Goal: Task Accomplishment & Management: Manage account settings

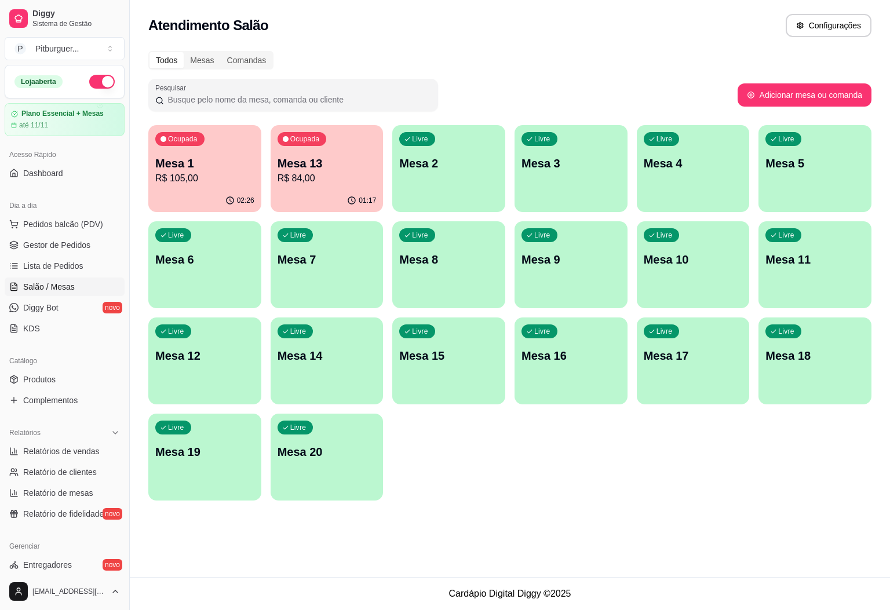
click at [307, 166] on p "Mesa 13" at bounding box center [327, 163] width 99 height 16
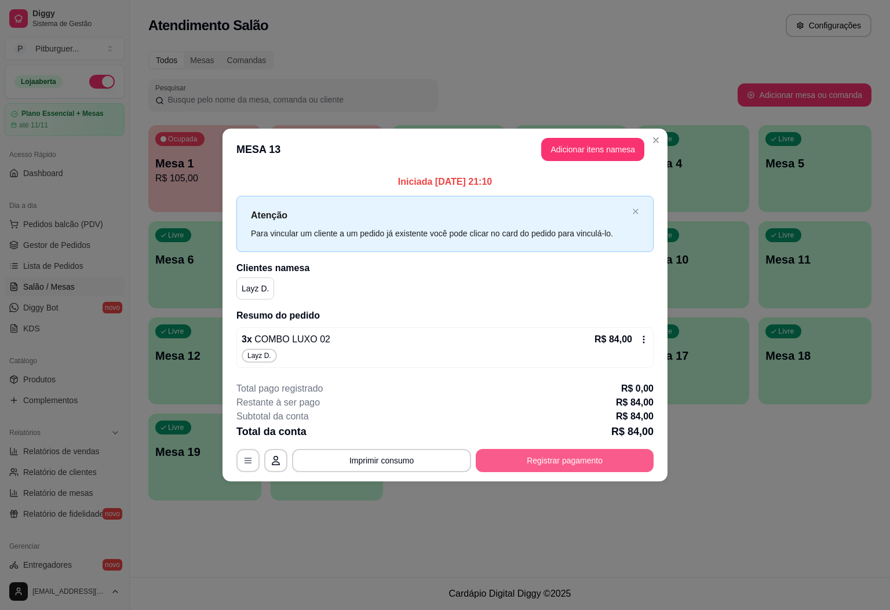
click at [560, 470] on button "Registrar pagamento" at bounding box center [565, 460] width 178 height 23
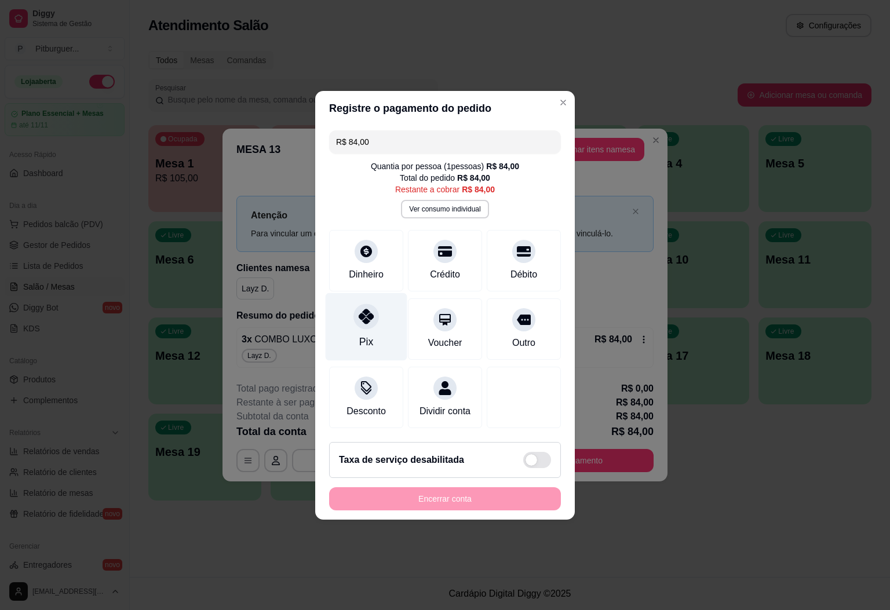
click at [360, 316] on icon at bounding box center [366, 316] width 15 height 15
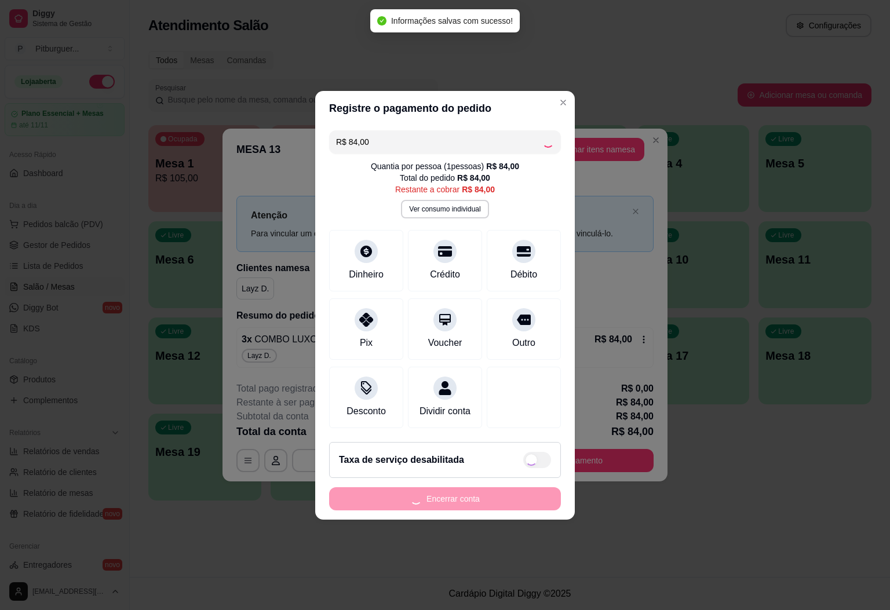
type input "R$ 0,00"
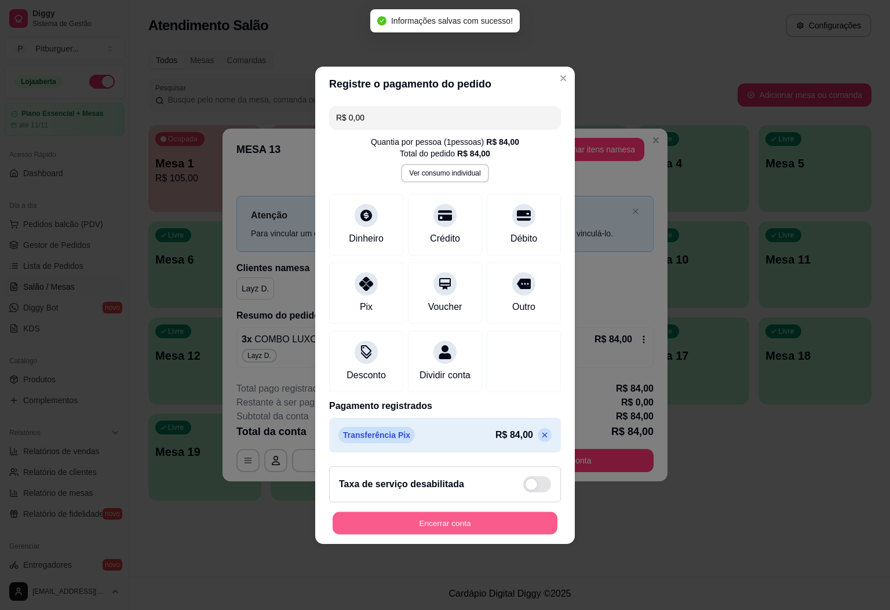
click at [479, 529] on button "Encerrar conta" at bounding box center [445, 523] width 225 height 23
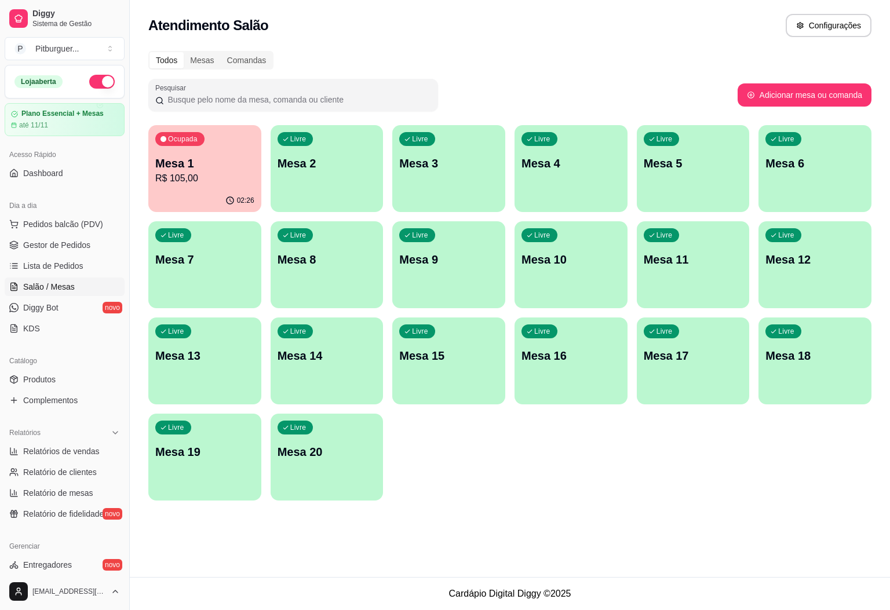
click at [220, 190] on div "02:26" at bounding box center [204, 201] width 113 height 23
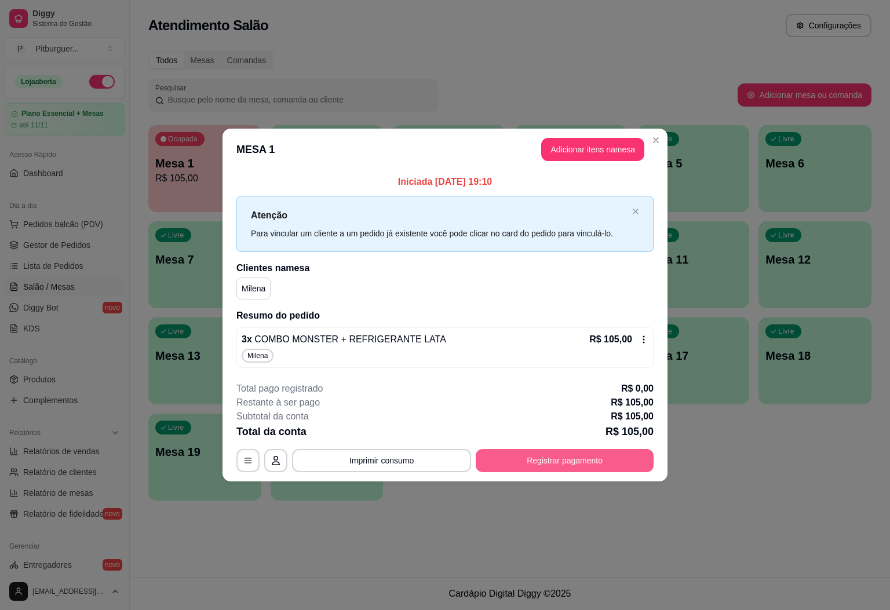
click at [571, 468] on button "Registrar pagamento" at bounding box center [565, 460] width 178 height 23
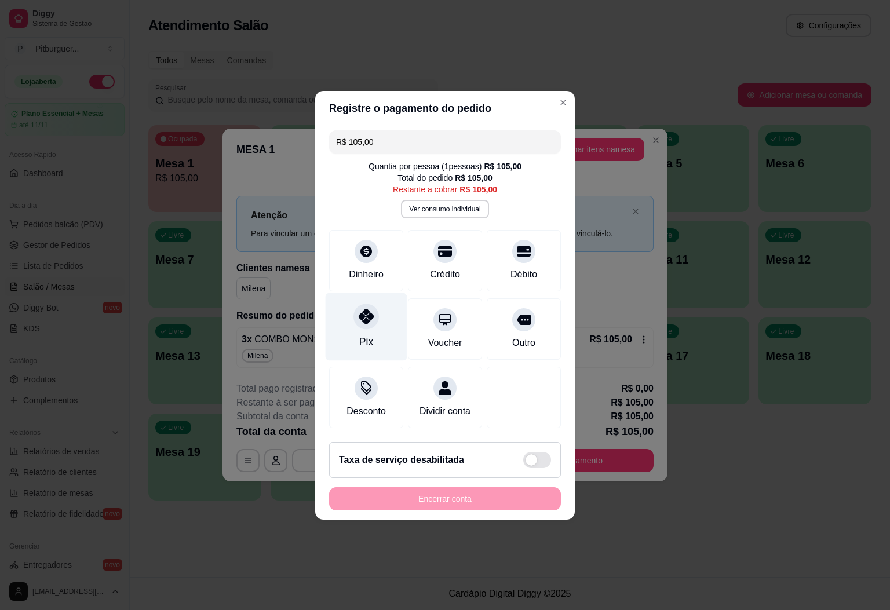
click at [345, 303] on div "Pix" at bounding box center [367, 327] width 82 height 68
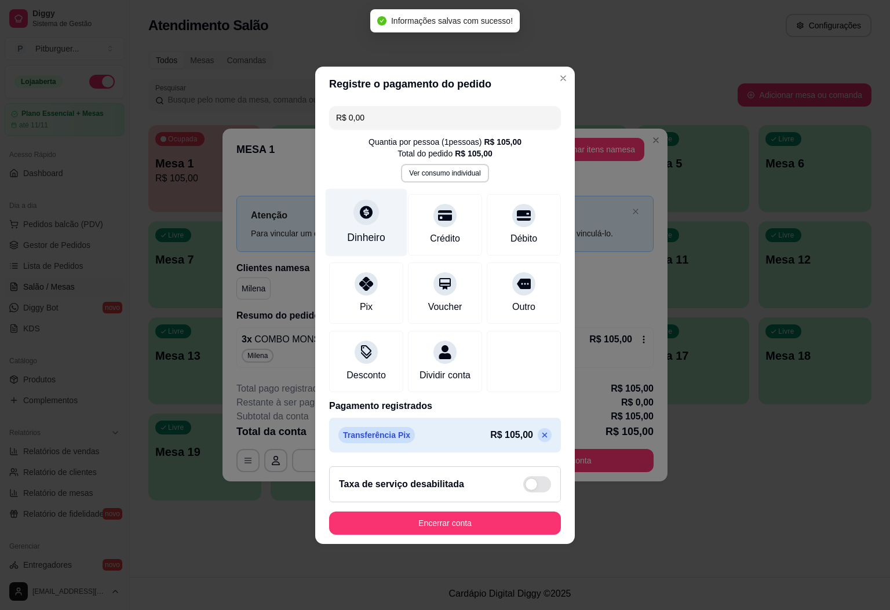
click at [367, 230] on div "Dinheiro" at bounding box center [366, 237] width 38 height 15
click at [540, 440] on icon at bounding box center [544, 435] width 9 height 9
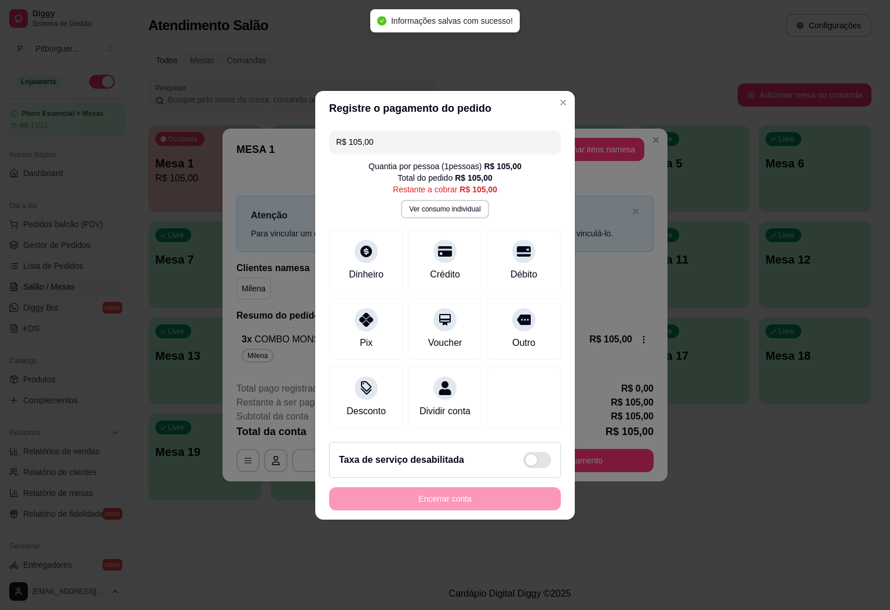
click at [352, 212] on div "R$ 105,00 Quantia por pessoa ( 1 pessoas) R$ 105,00 Total do pedido R$ 105,00 R…" at bounding box center [445, 279] width 260 height 307
click at [355, 219] on div "R$ 105,00 Quantia por pessoa ( 1 pessoas) R$ 105,00 Total do pedido R$ 105,00 R…" at bounding box center [445, 279] width 260 height 307
click at [369, 266] on div "Dinheiro" at bounding box center [366, 273] width 38 height 15
type input "R$ 0,00"
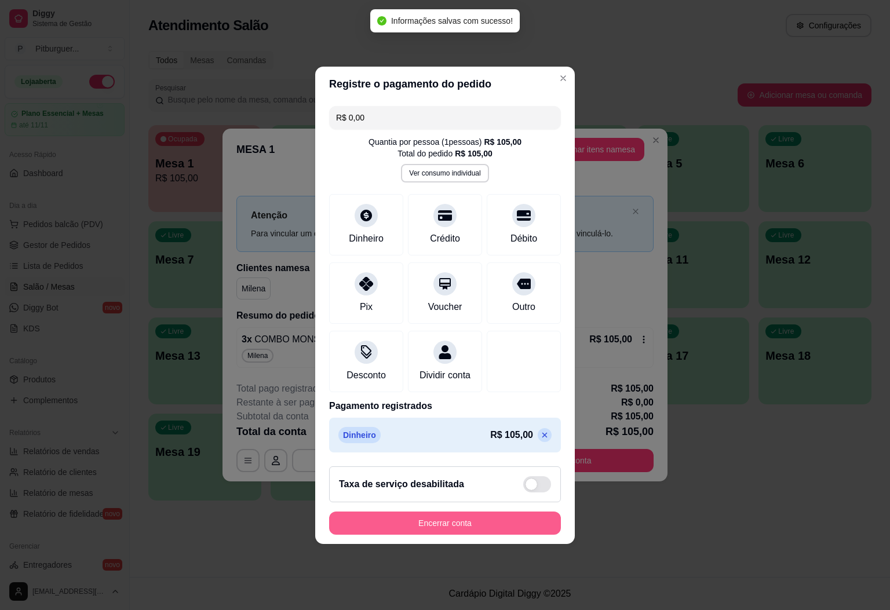
click at [489, 529] on button "Encerrar conta" at bounding box center [445, 523] width 232 height 23
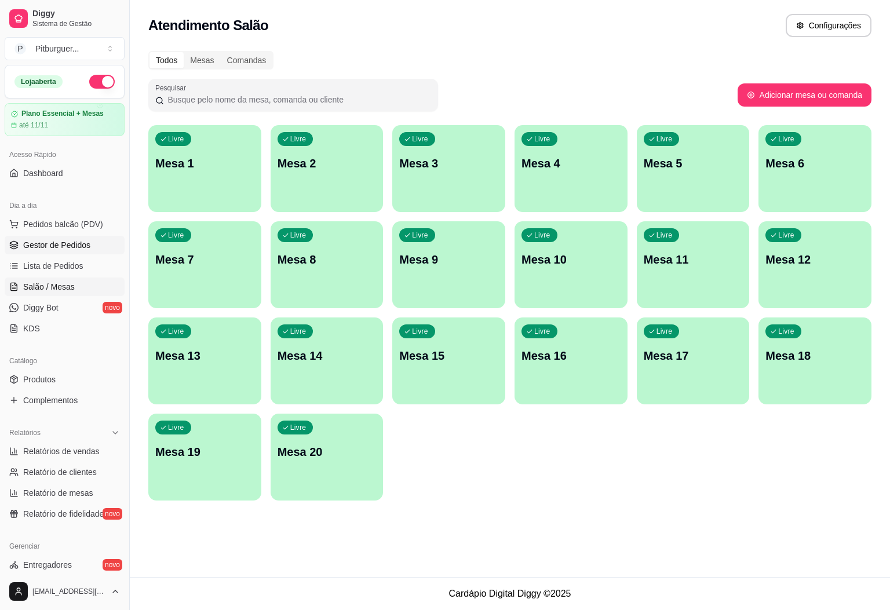
click at [65, 250] on span "Gestor de Pedidos" at bounding box center [56, 245] width 67 height 12
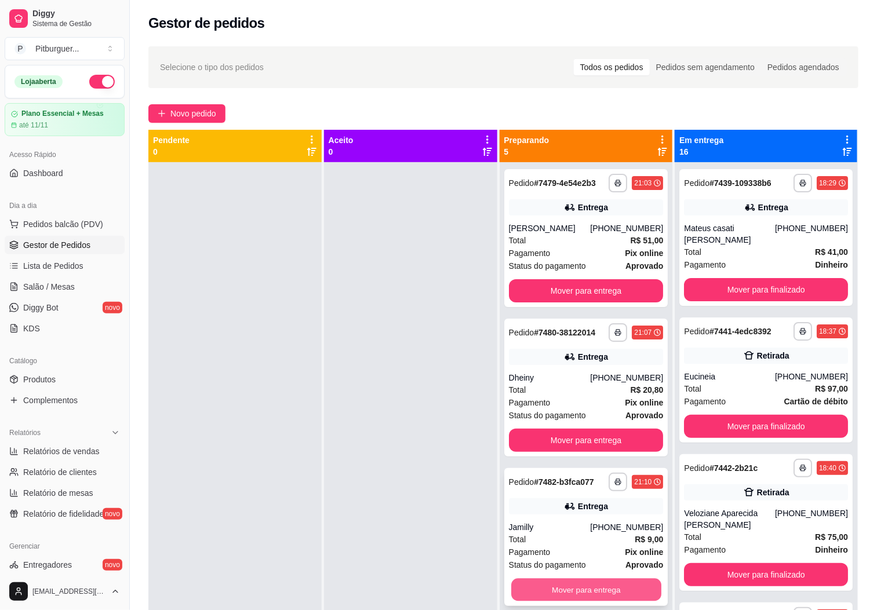
click at [559, 598] on button "Mover para entrega" at bounding box center [586, 590] width 150 height 23
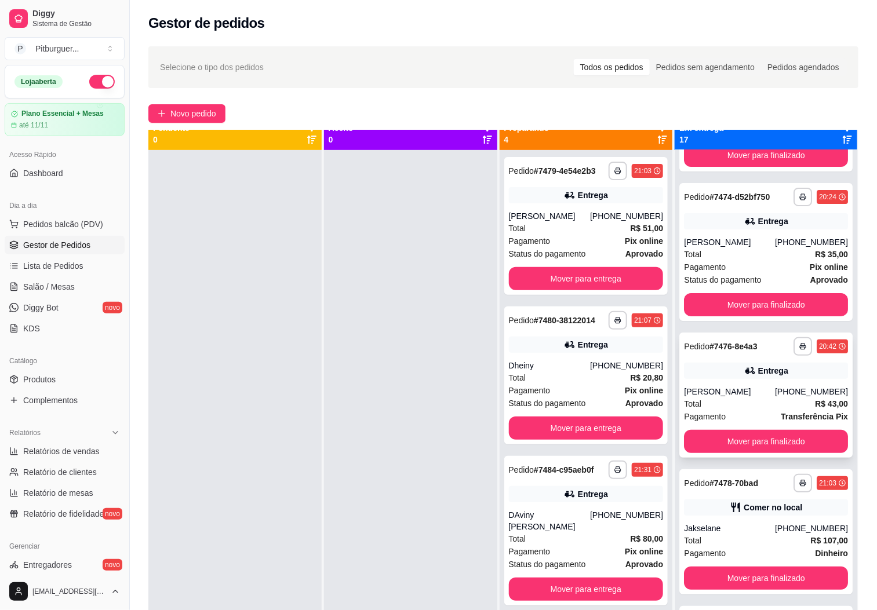
scroll to position [32, 0]
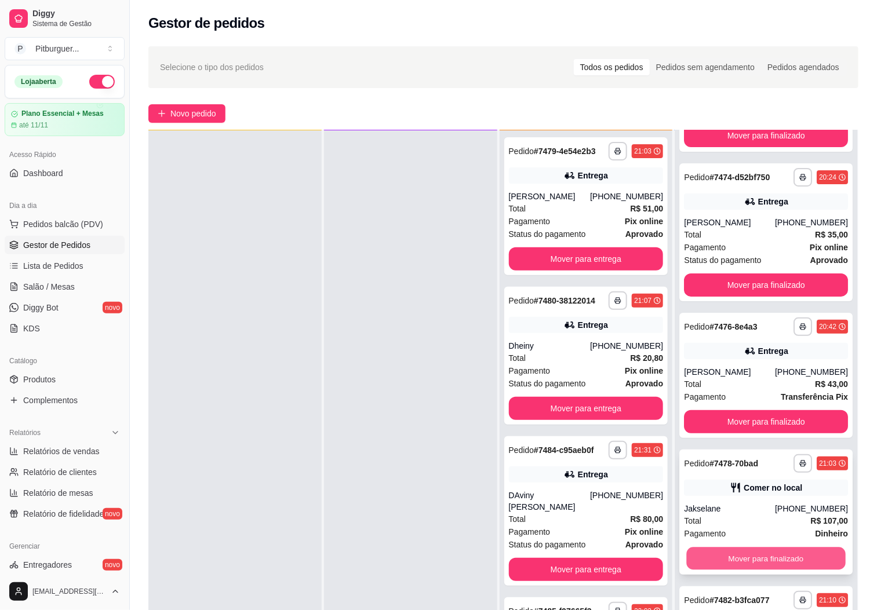
click at [741, 563] on button "Mover para finalizado" at bounding box center [766, 559] width 159 height 23
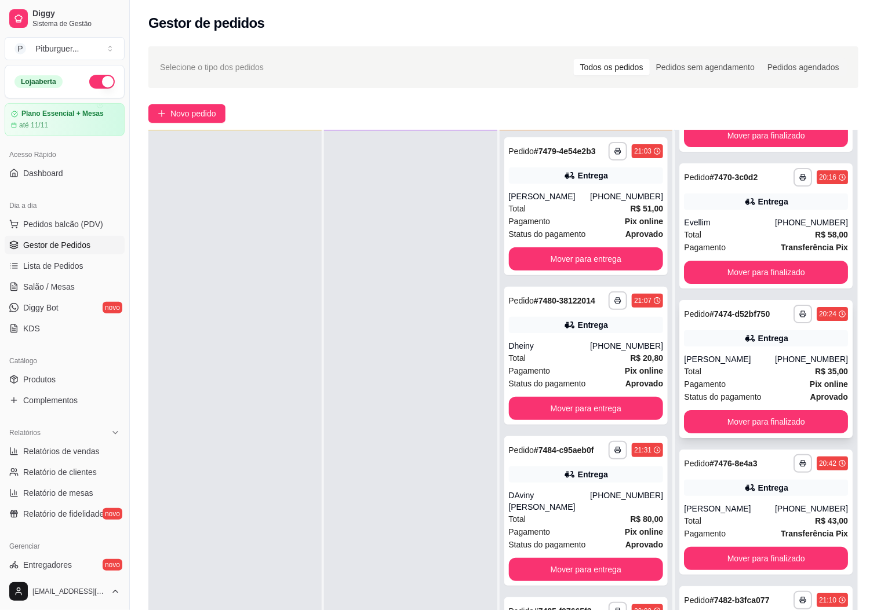
scroll to position [1728, 0]
click at [778, 428] on button "Mover para finalizado" at bounding box center [766, 422] width 159 height 23
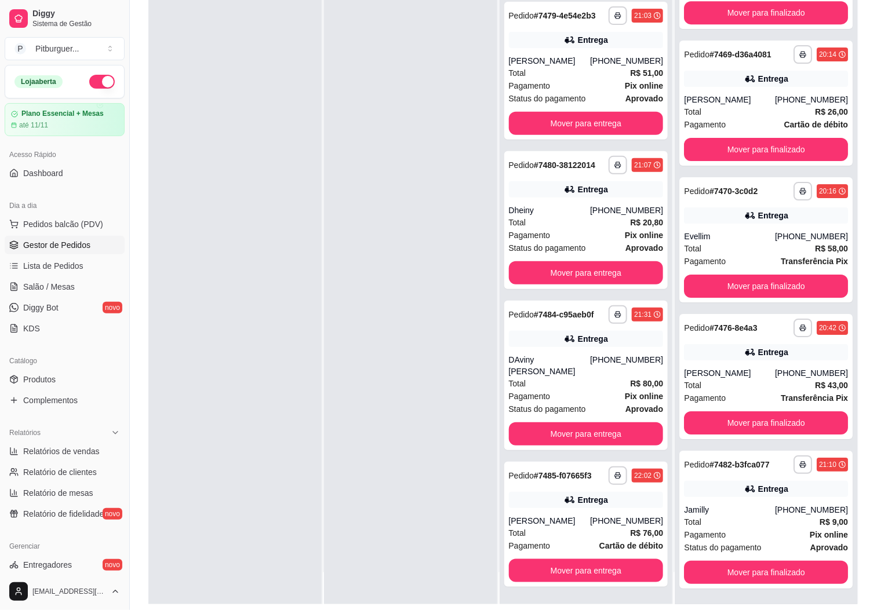
scroll to position [177, 0]
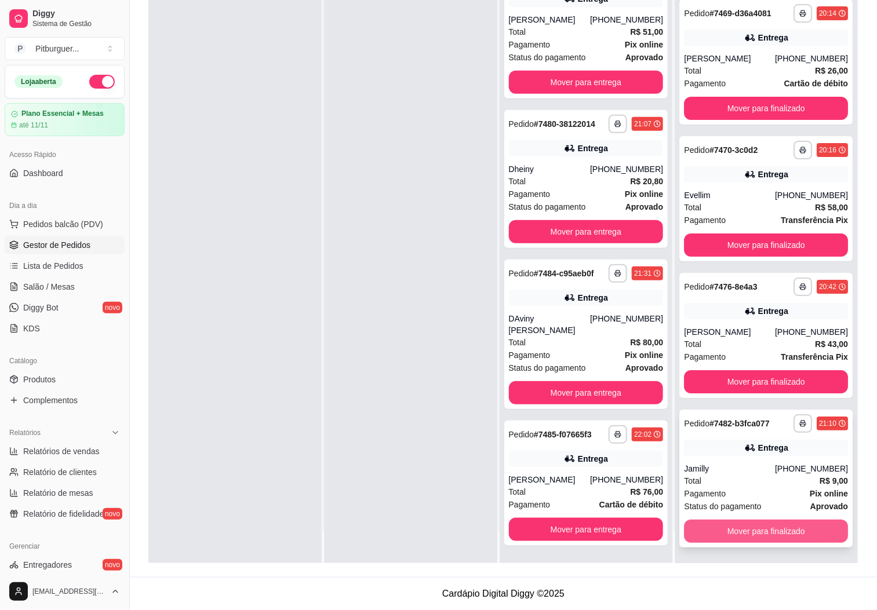
click at [719, 530] on button "Mover para finalizado" at bounding box center [766, 531] width 164 height 23
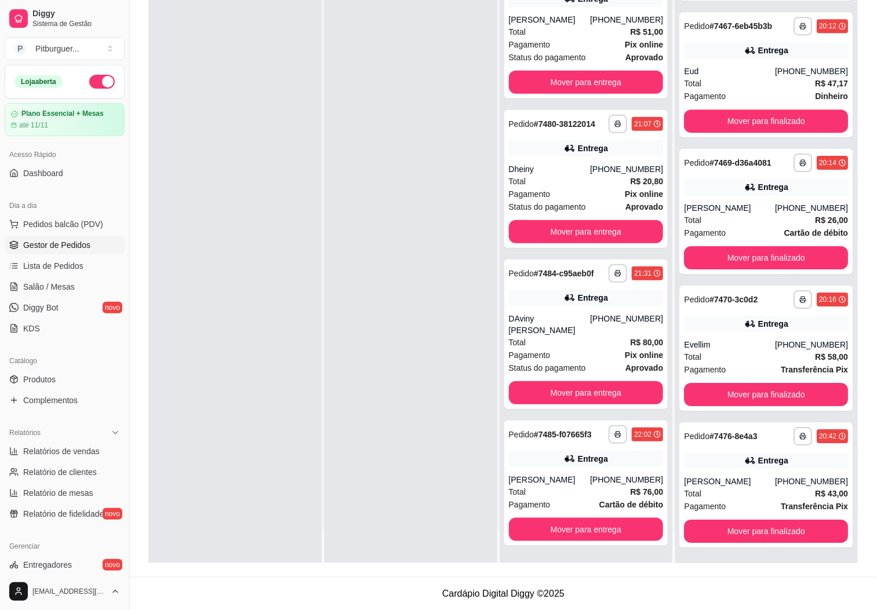
scroll to position [1409, 0]
click at [57, 440] on div "Relatórios" at bounding box center [65, 433] width 120 height 19
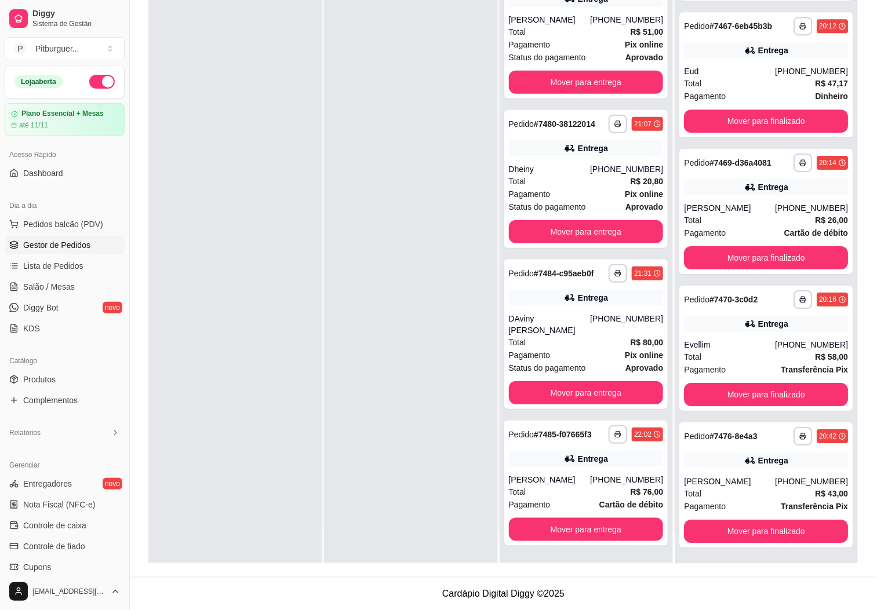
click at [60, 443] on div "Relatórios" at bounding box center [64, 433] width 129 height 28
click at [70, 435] on div "Relatórios" at bounding box center [65, 433] width 120 height 19
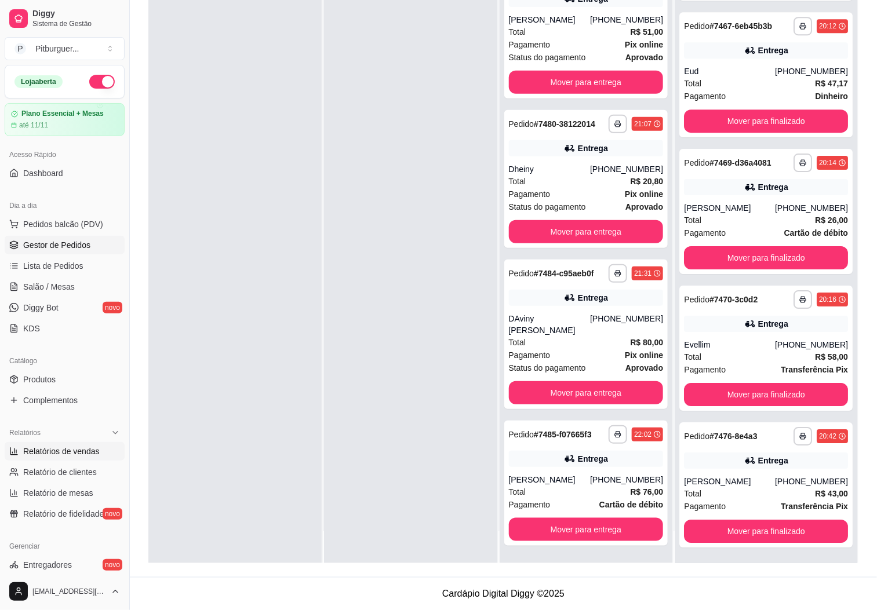
click at [63, 457] on span "Relatórios de vendas" at bounding box center [61, 452] width 76 height 12
select select "ALL"
select select "0"
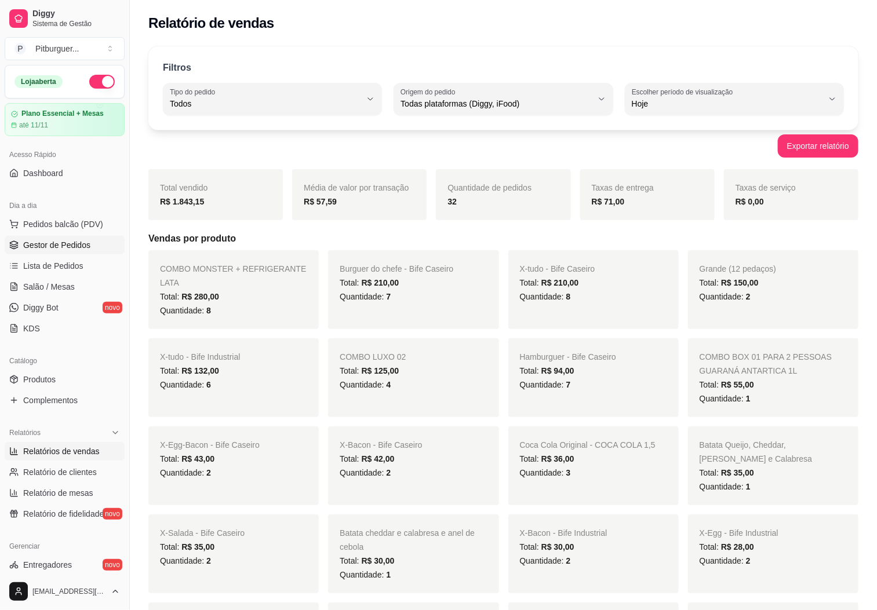
click at [47, 254] on link "Gestor de Pedidos" at bounding box center [65, 245] width 120 height 19
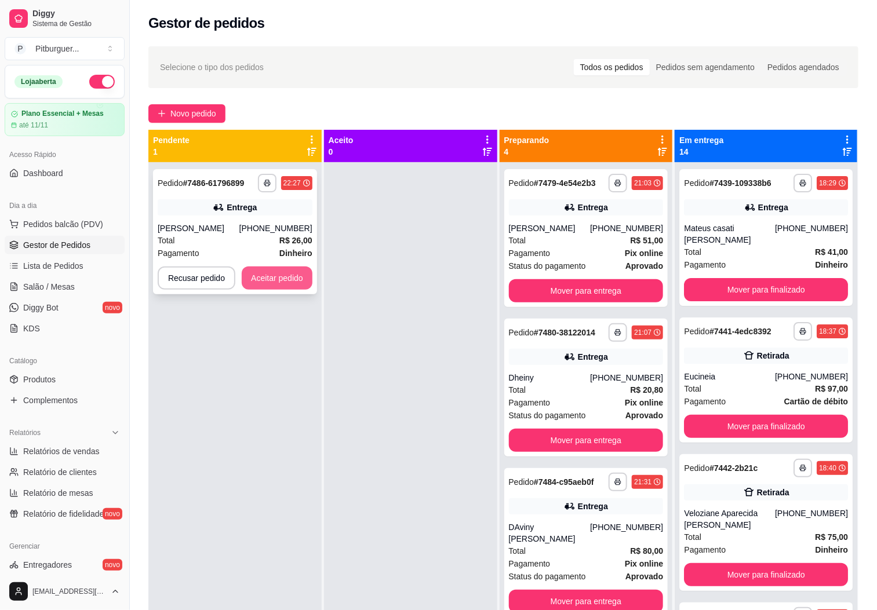
click at [282, 275] on button "Aceitar pedido" at bounding box center [277, 278] width 71 height 23
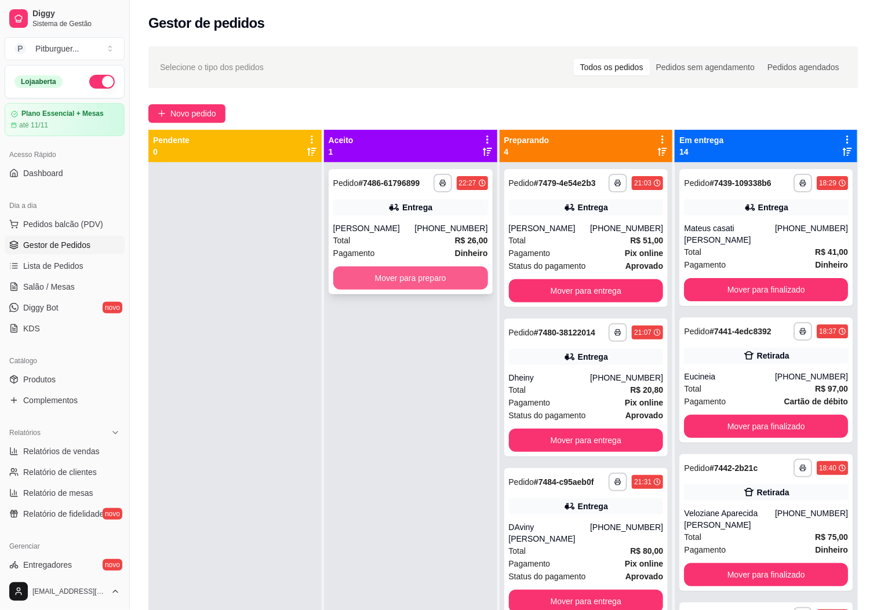
click at [429, 282] on button "Mover para preparo" at bounding box center [410, 278] width 155 height 23
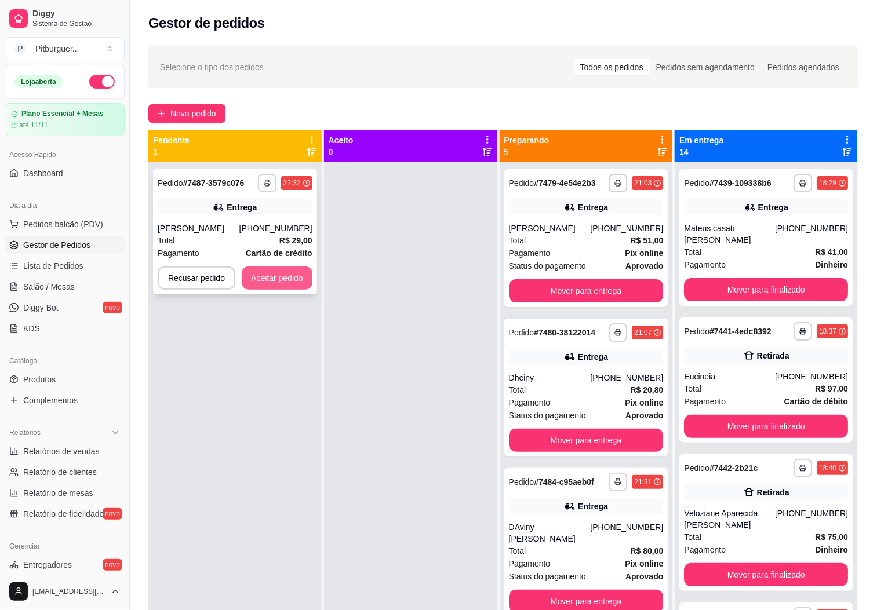
click at [287, 279] on button "Aceitar pedido" at bounding box center [277, 278] width 71 height 23
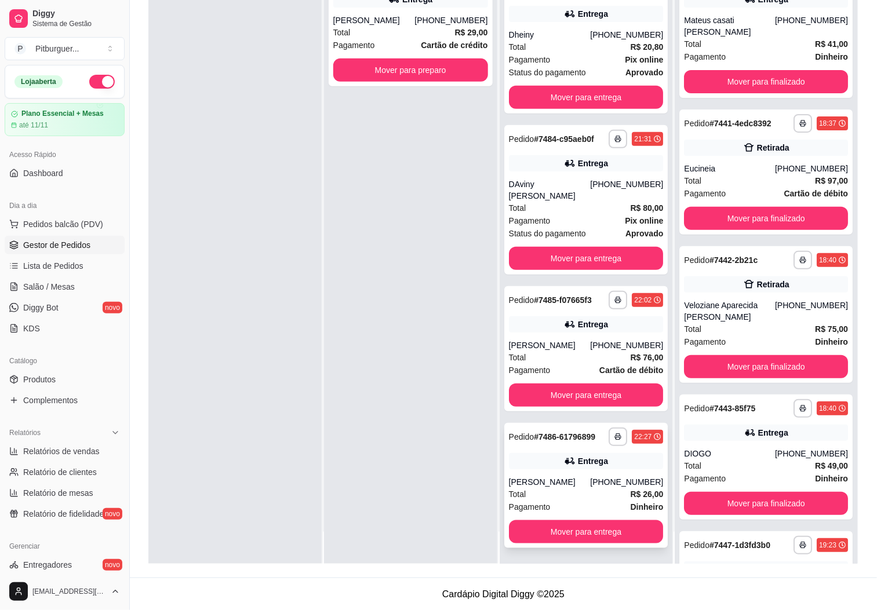
scroll to position [177, 0]
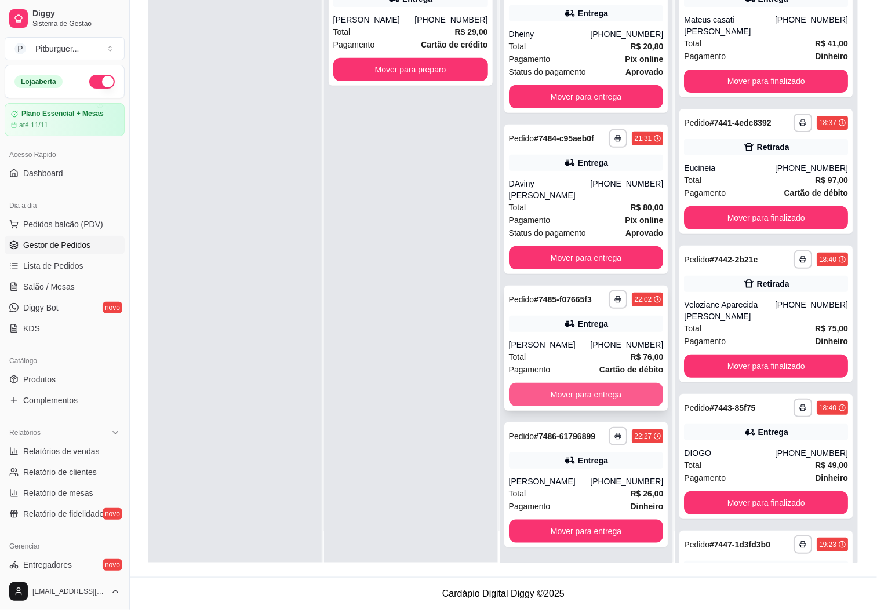
click at [560, 383] on button "Mover para entrega" at bounding box center [586, 394] width 155 height 23
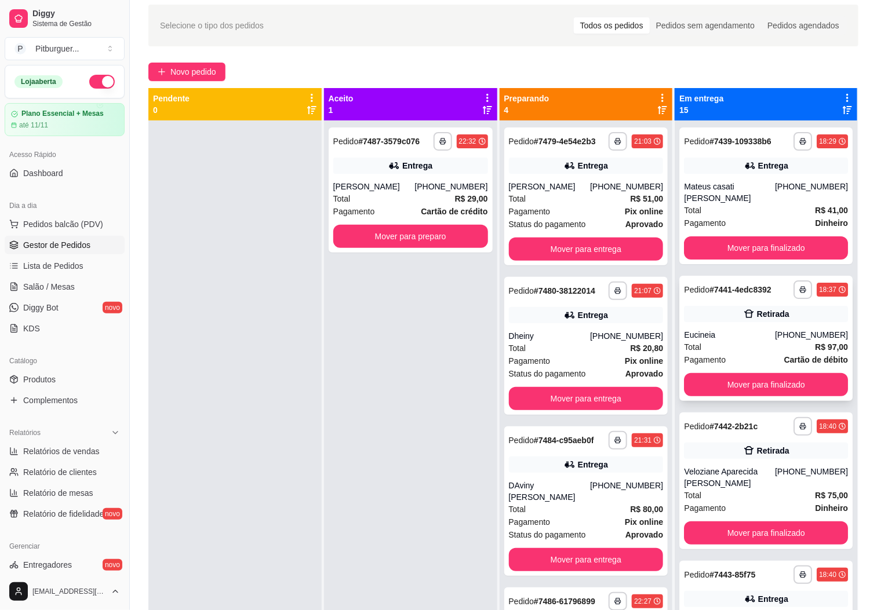
scroll to position [0, 0]
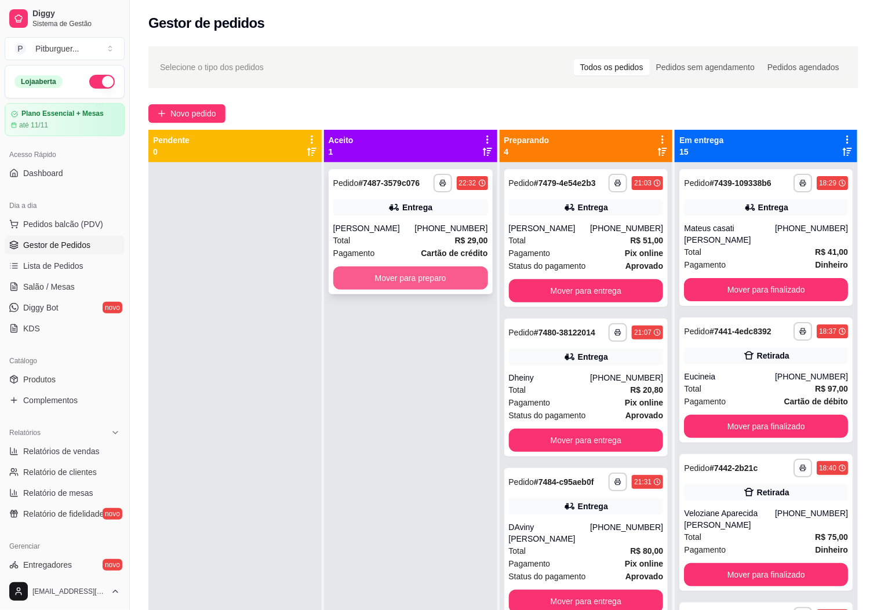
click at [418, 275] on button "Mover para preparo" at bounding box center [410, 278] width 155 height 23
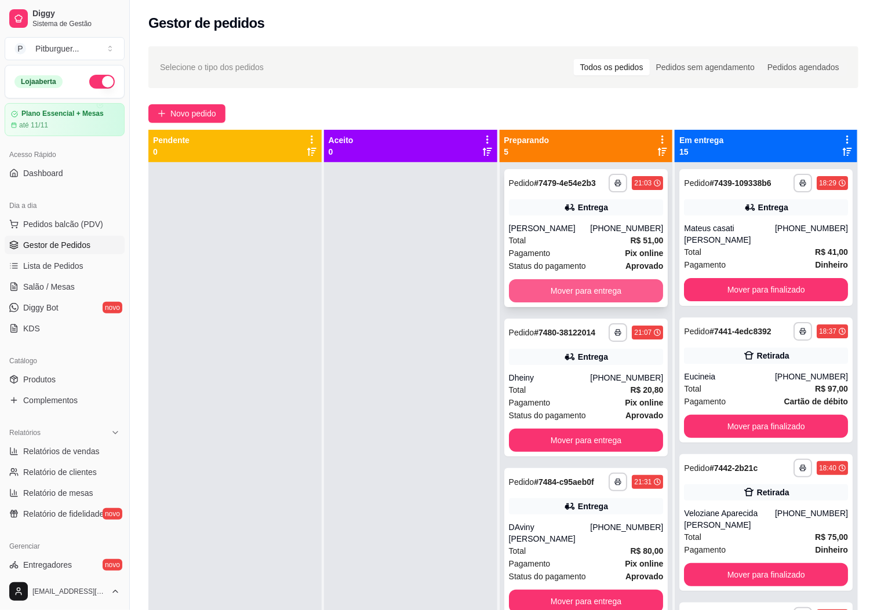
click at [581, 298] on button "Mover para entrega" at bounding box center [586, 290] width 155 height 23
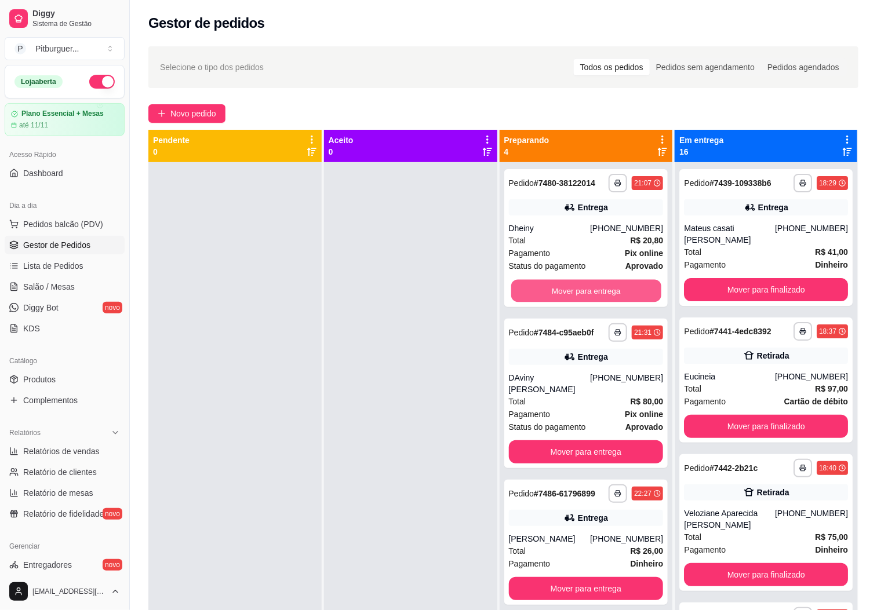
click at [581, 298] on button "Mover para entrega" at bounding box center [586, 291] width 150 height 23
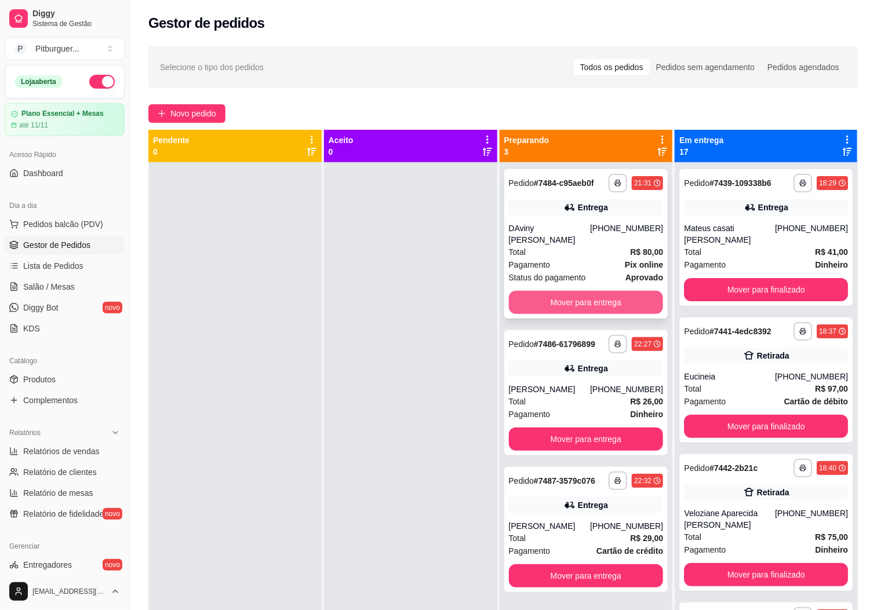
click at [588, 291] on button "Mover para entrega" at bounding box center [586, 302] width 155 height 23
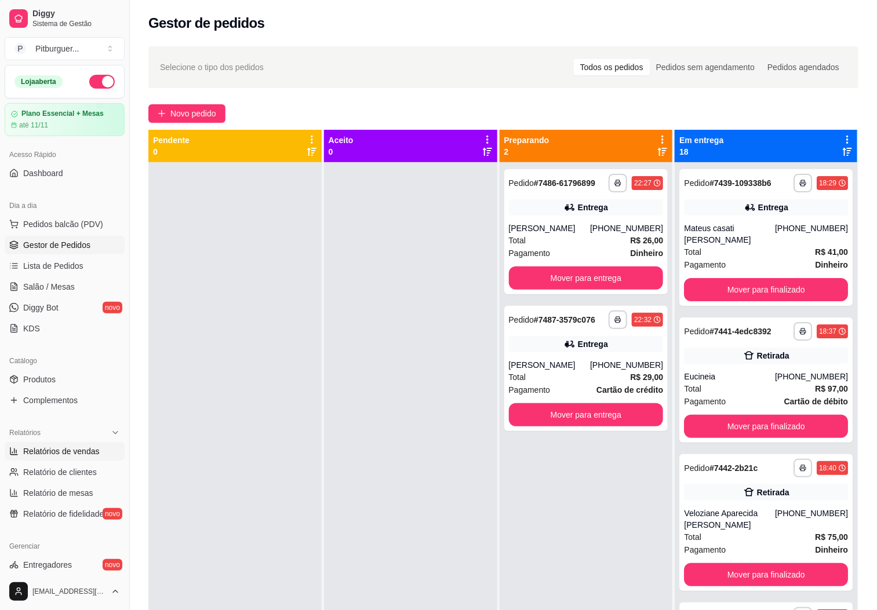
click at [60, 454] on span "Relatórios de vendas" at bounding box center [61, 452] width 76 height 12
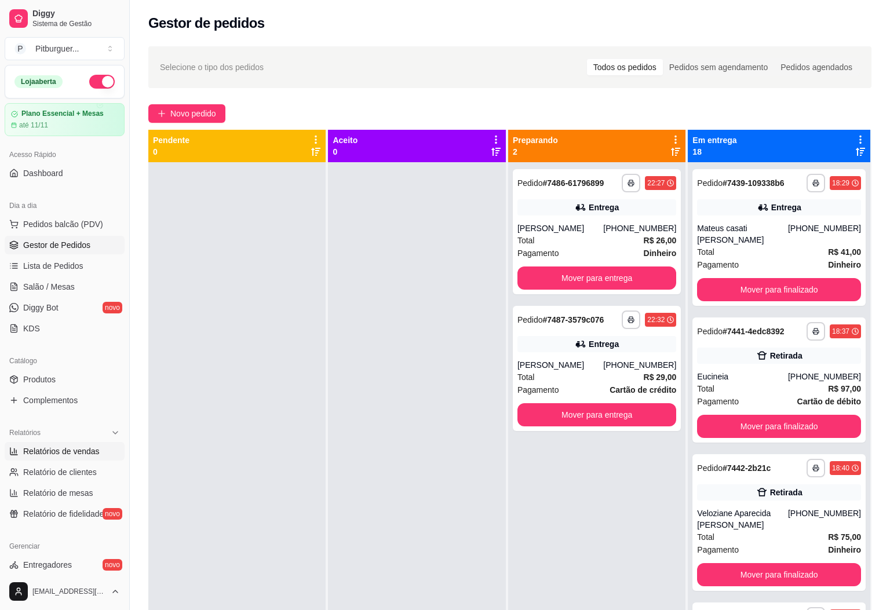
select select "ALL"
select select "0"
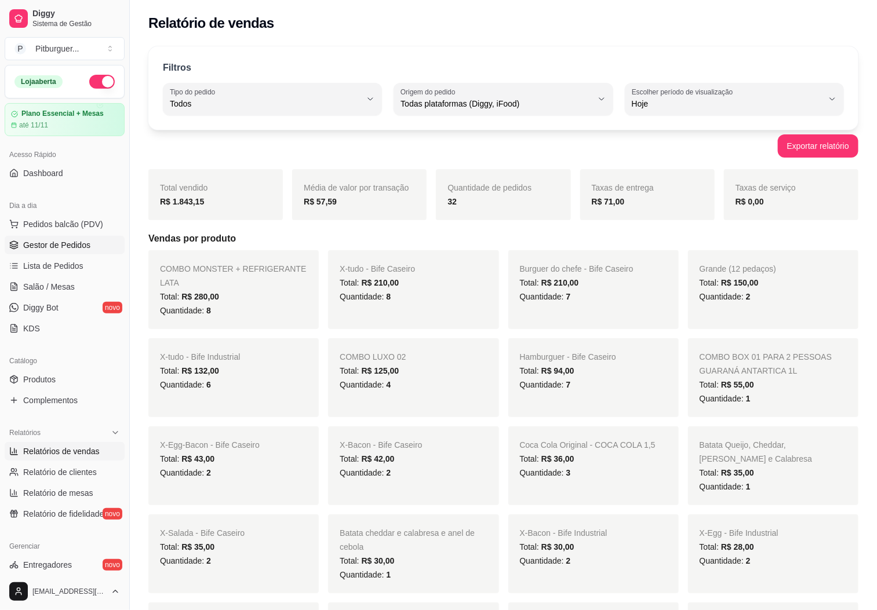
click at [56, 251] on span "Gestor de Pedidos" at bounding box center [56, 245] width 67 height 12
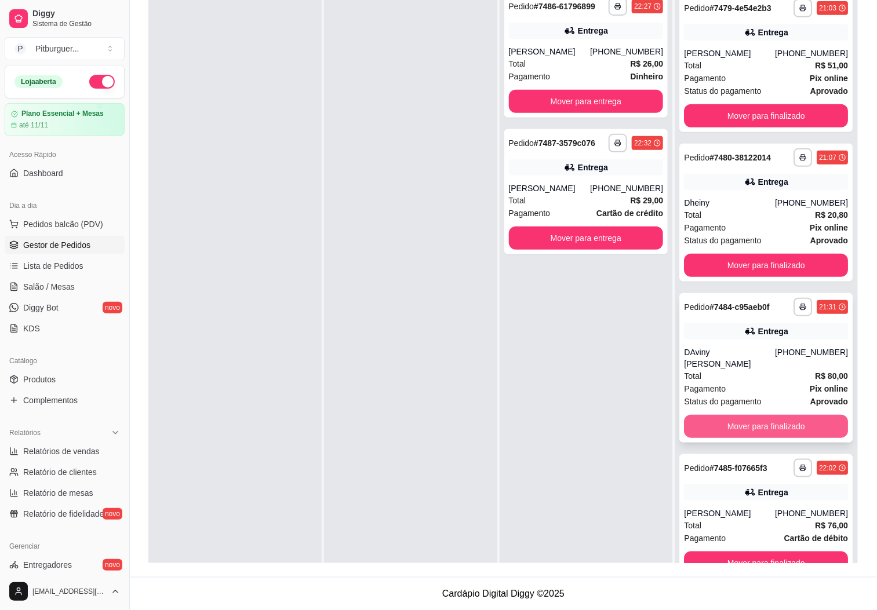
scroll to position [32, 0]
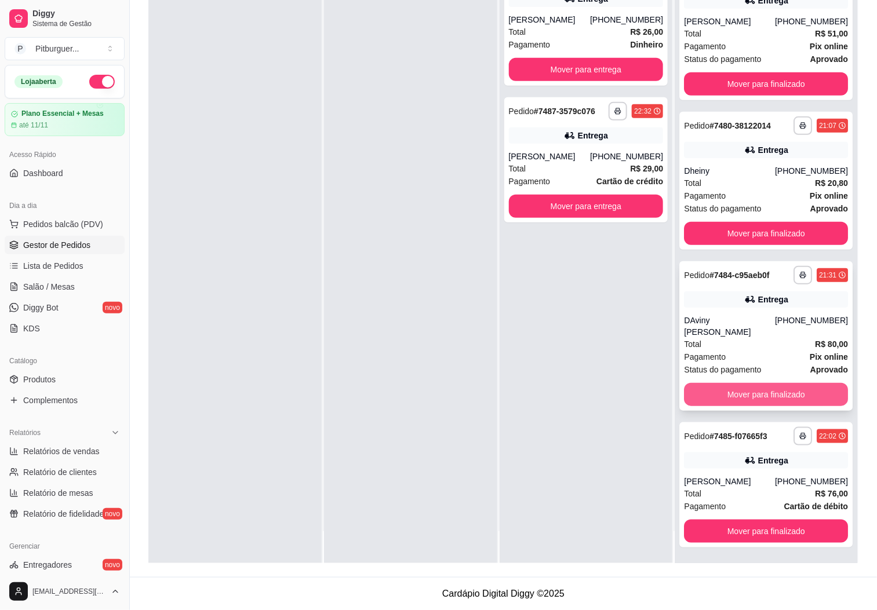
click at [728, 394] on button "Mover para finalizado" at bounding box center [766, 394] width 164 height 23
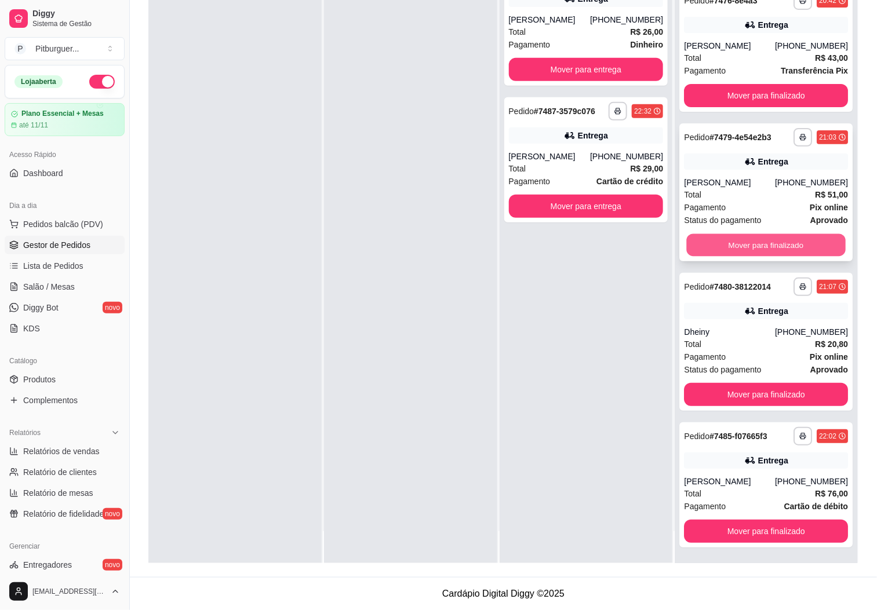
click at [766, 245] on button "Mover para finalizado" at bounding box center [766, 245] width 159 height 23
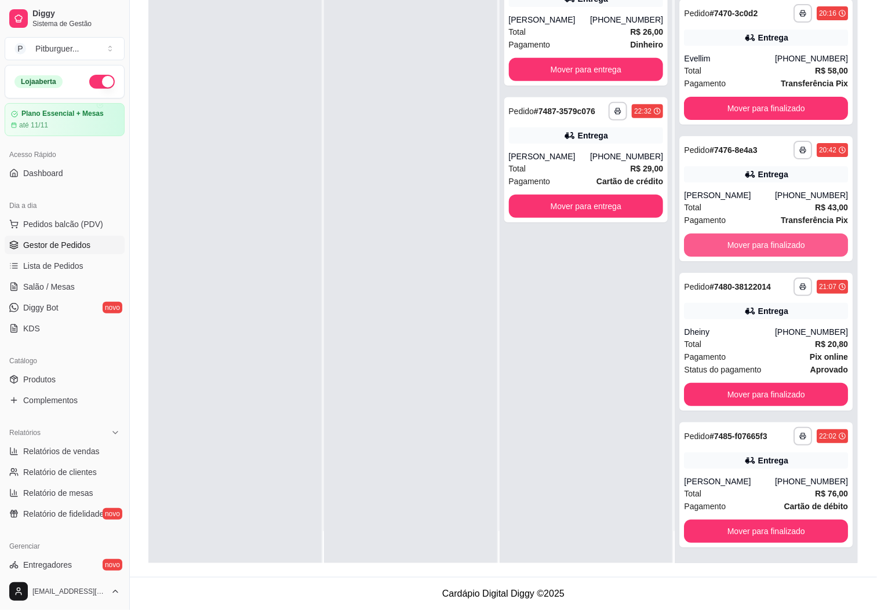
scroll to position [1695, 0]
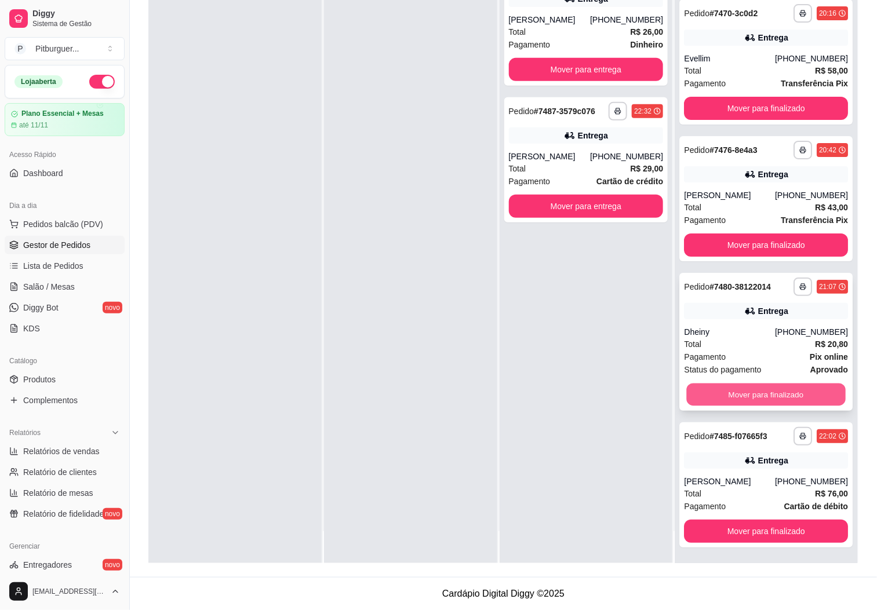
click at [757, 389] on button "Mover para finalizado" at bounding box center [766, 395] width 159 height 23
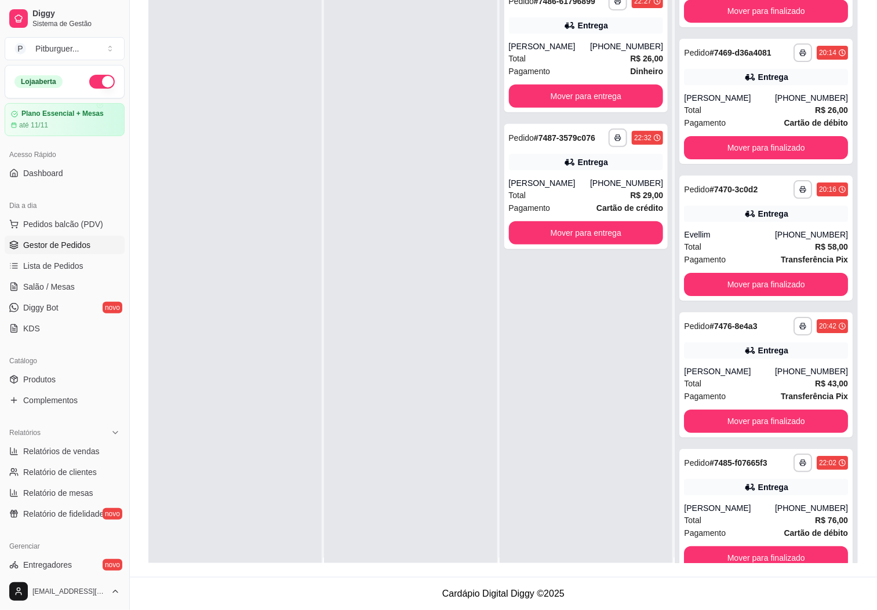
scroll to position [0, 0]
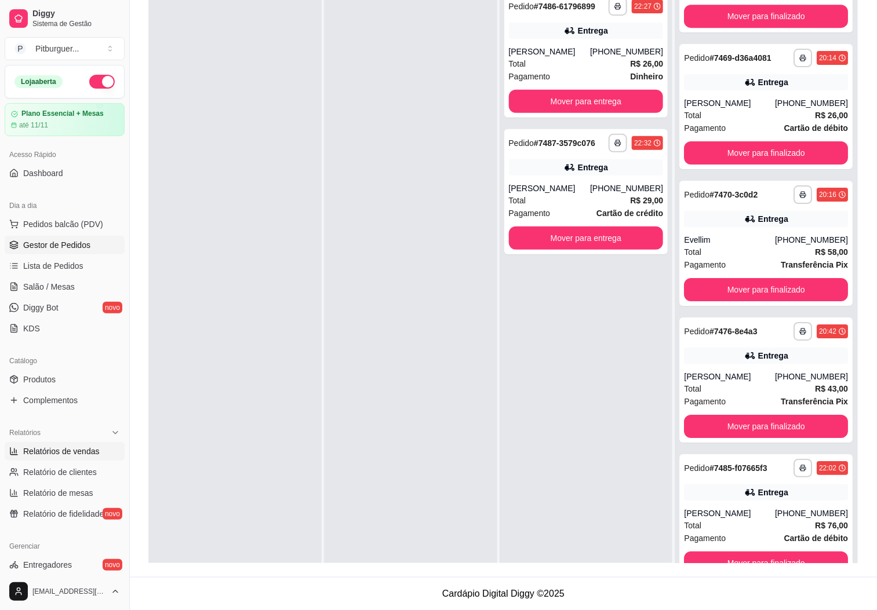
click at [70, 442] on link "Relatórios de vendas" at bounding box center [65, 451] width 120 height 19
select select "ALL"
select select "0"
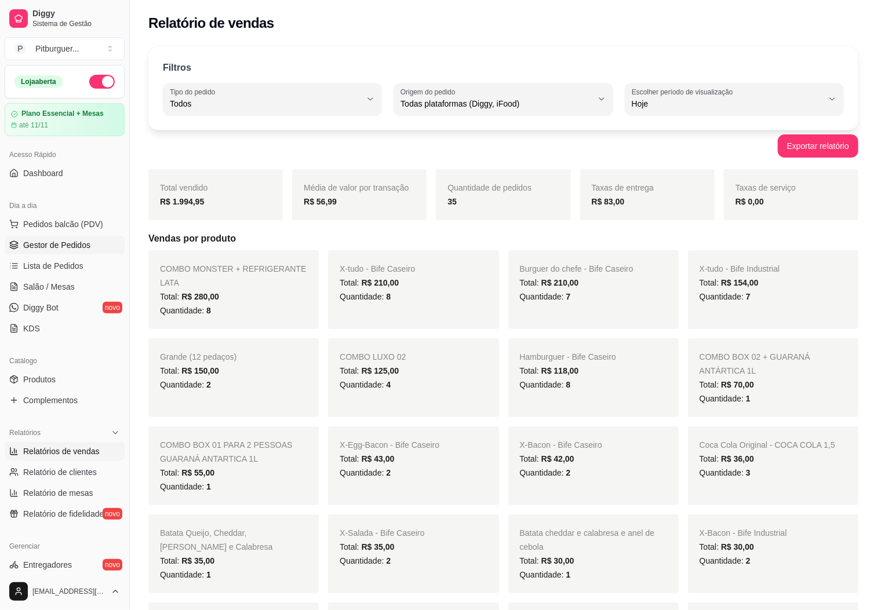
click at [49, 242] on span "Gestor de Pedidos" at bounding box center [56, 245] width 67 height 12
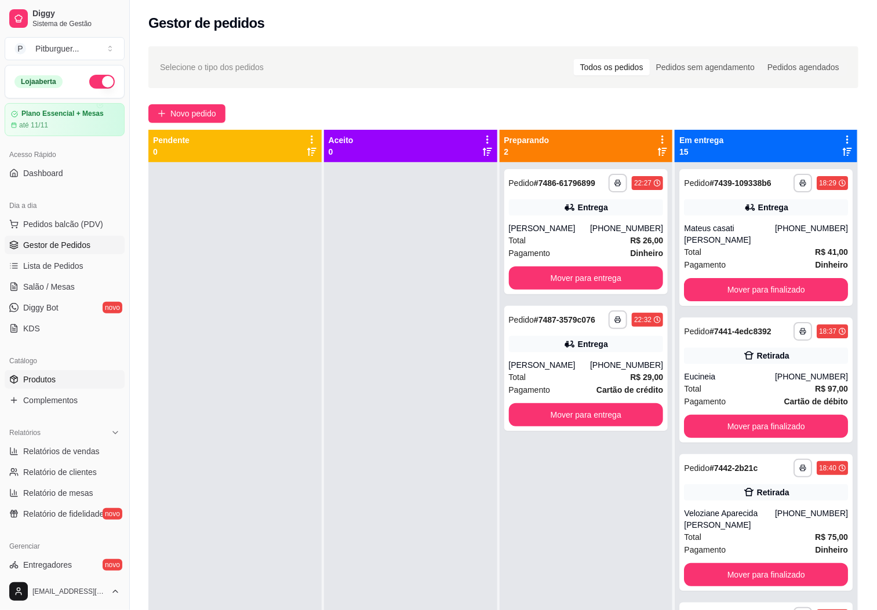
click at [64, 388] on link "Produtos" at bounding box center [65, 379] width 120 height 19
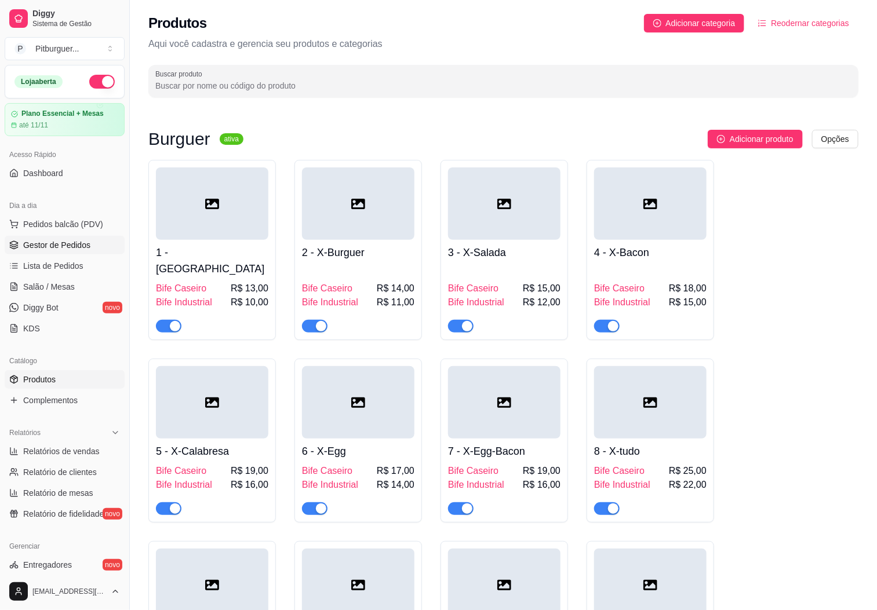
click at [49, 244] on span "Gestor de Pedidos" at bounding box center [56, 245] width 67 height 12
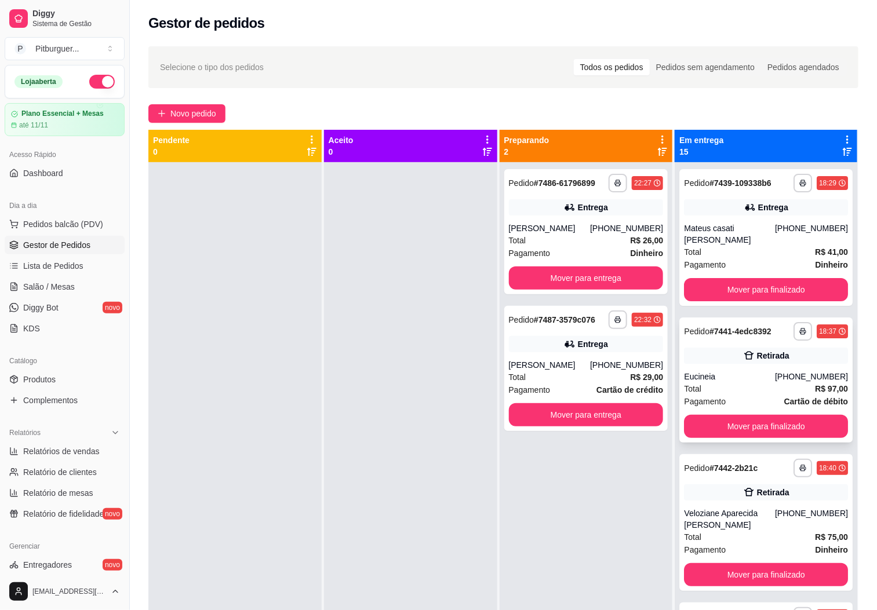
click at [788, 382] on div "[PHONE_NUMBER]" at bounding box center [811, 377] width 73 height 12
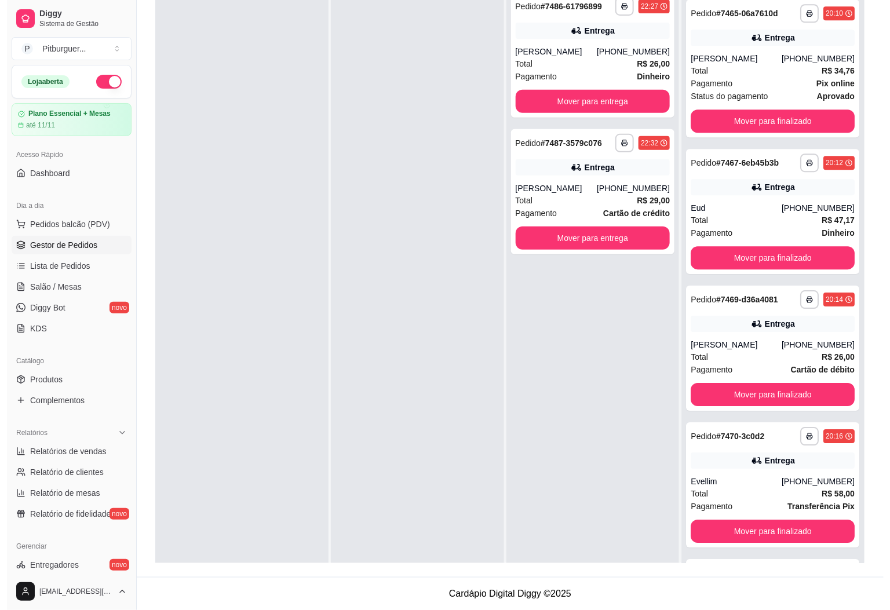
scroll to position [1251, 0]
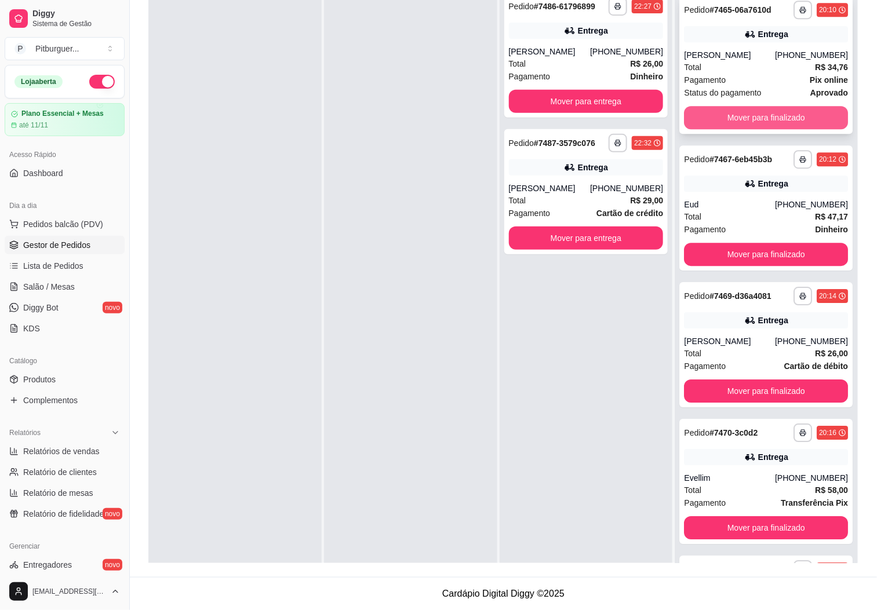
click at [809, 129] on button "Mover para finalizado" at bounding box center [766, 117] width 164 height 23
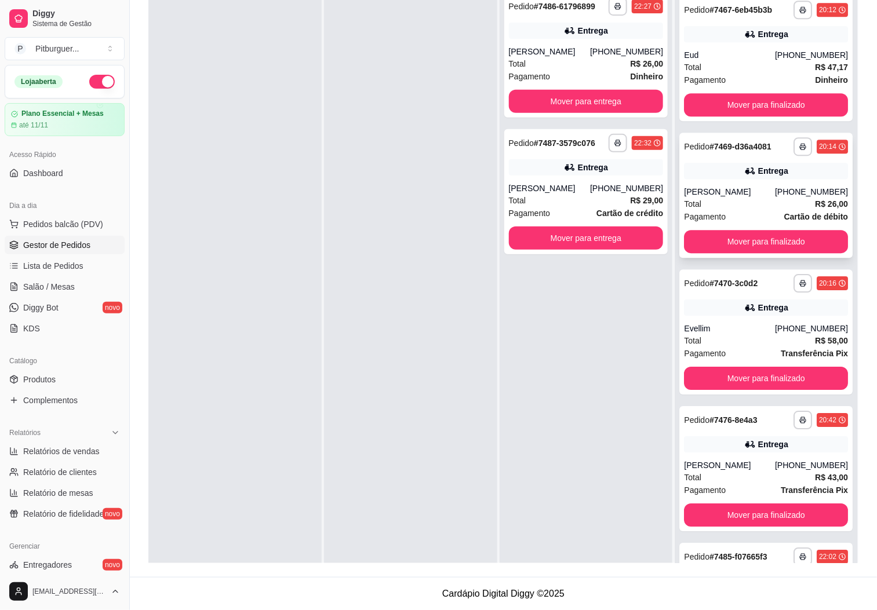
click at [763, 216] on div "**********" at bounding box center [765, 195] width 173 height 125
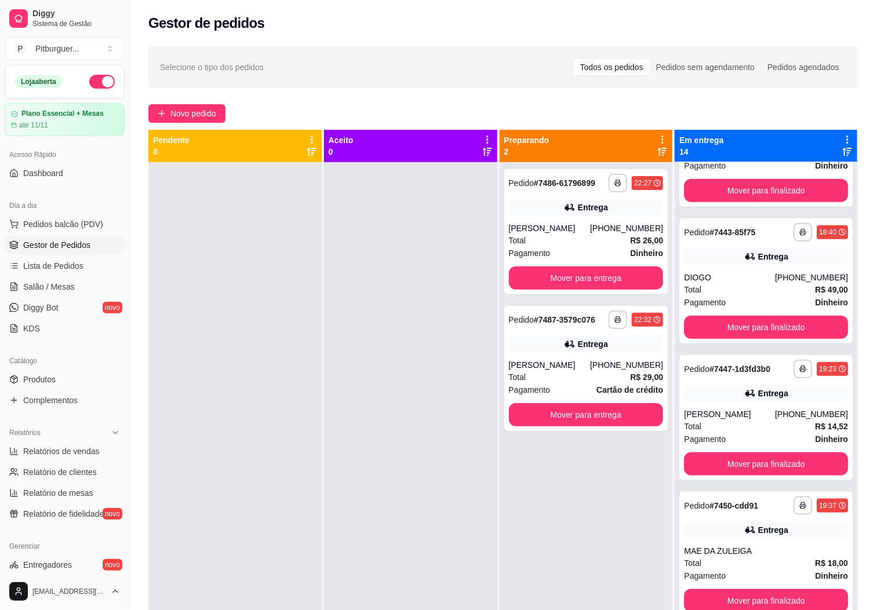
scroll to position [0, 0]
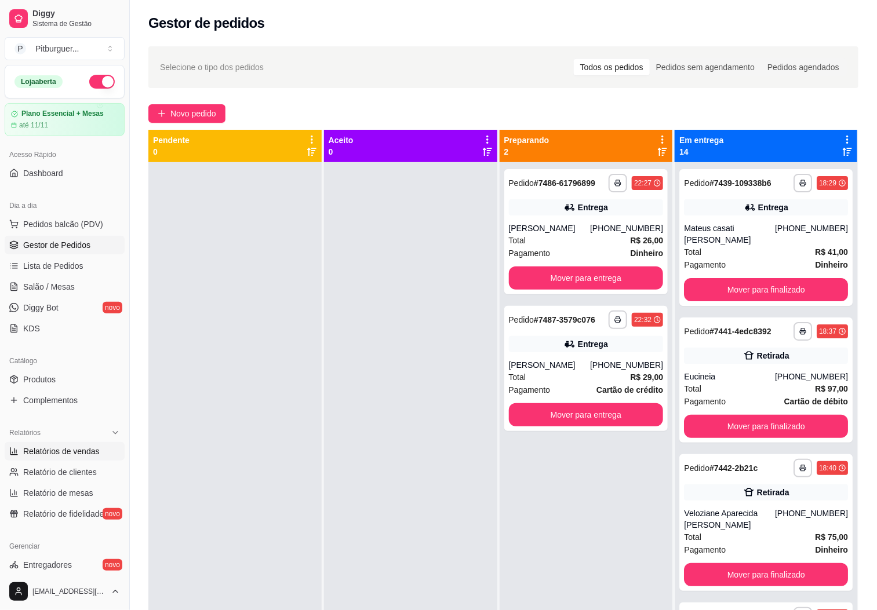
click at [75, 451] on span "Relatórios de vendas" at bounding box center [61, 452] width 76 height 12
select select "ALL"
select select "0"
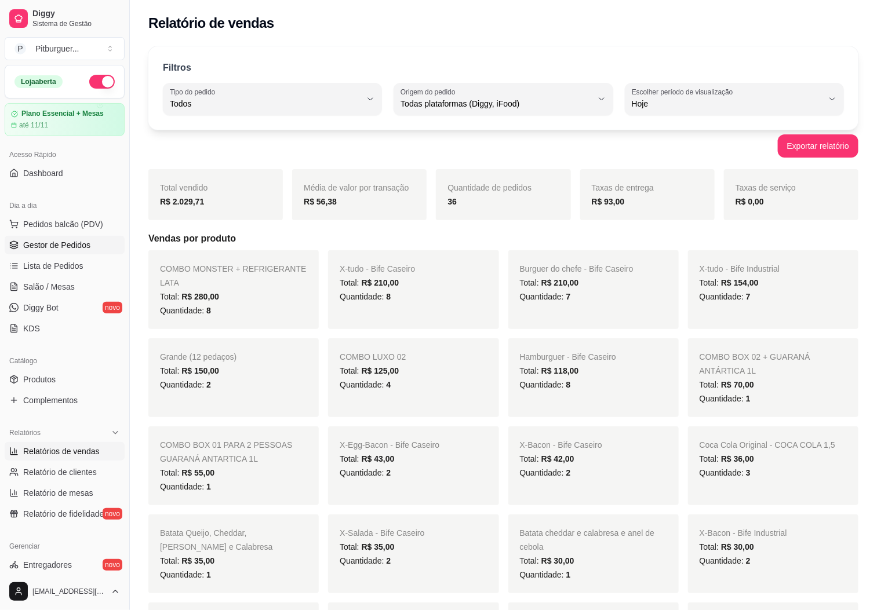
click at [35, 247] on span "Gestor de Pedidos" at bounding box center [56, 245] width 67 height 12
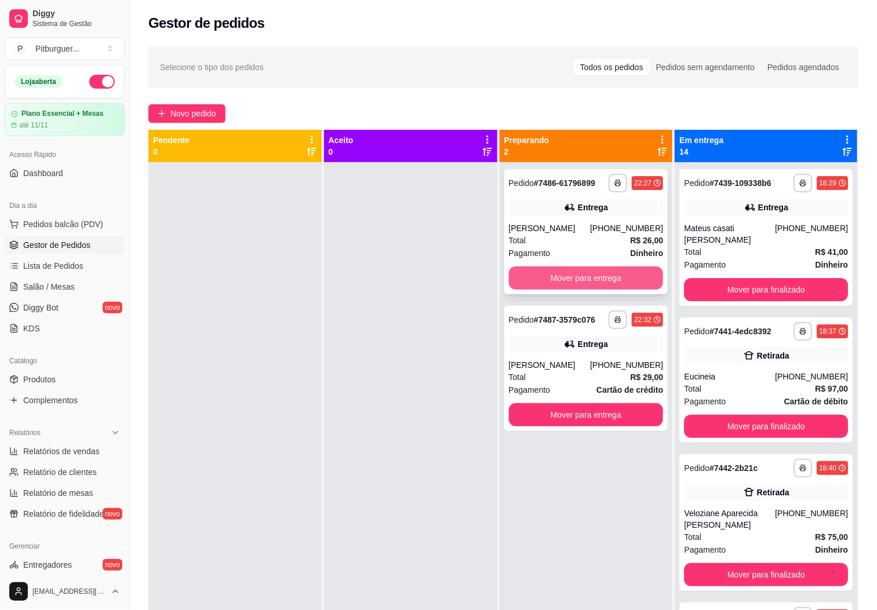
click at [588, 273] on button "Mover para entrega" at bounding box center [586, 278] width 155 height 23
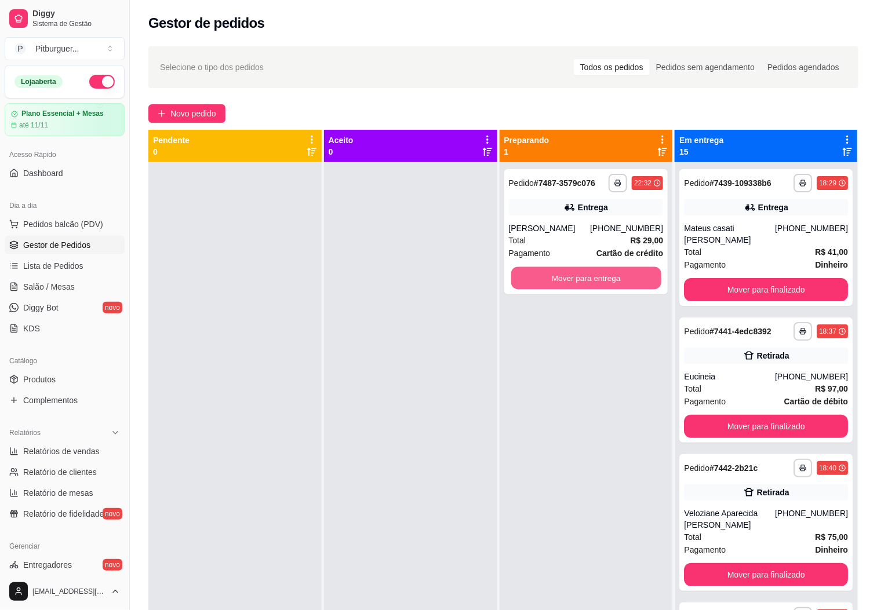
click at [588, 273] on button "Mover para entrega" at bounding box center [586, 278] width 150 height 23
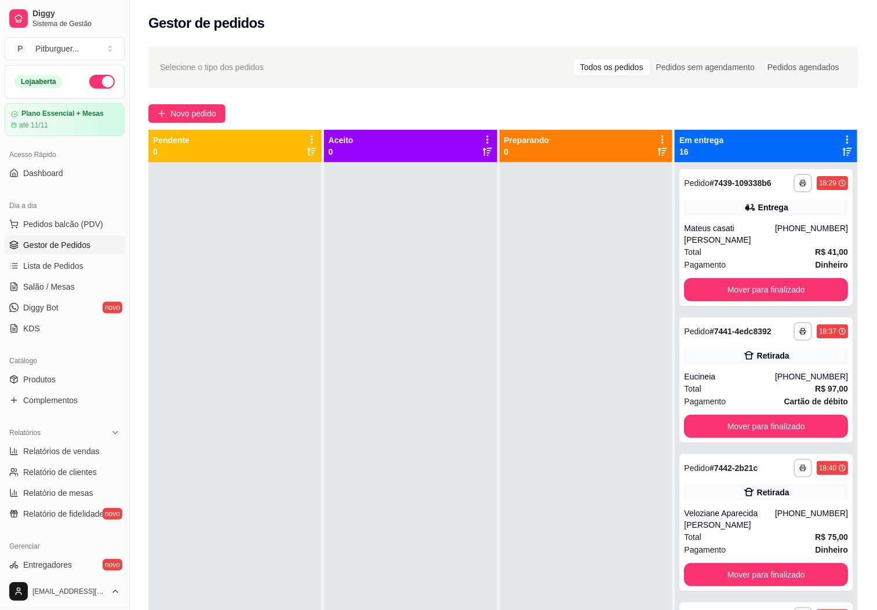
click at [581, 381] on div at bounding box center [586, 467] width 173 height 610
click at [581, 383] on div at bounding box center [586, 467] width 173 height 610
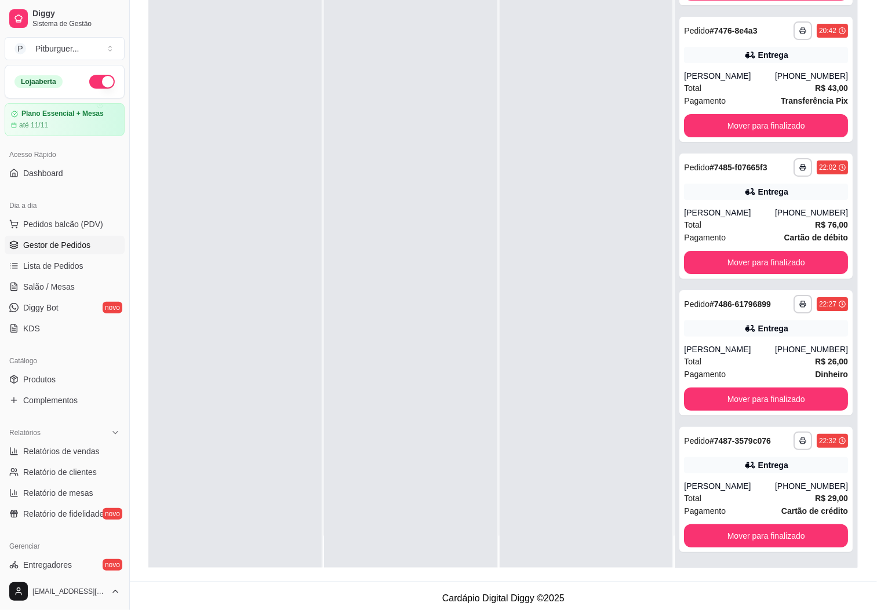
scroll to position [177, 0]
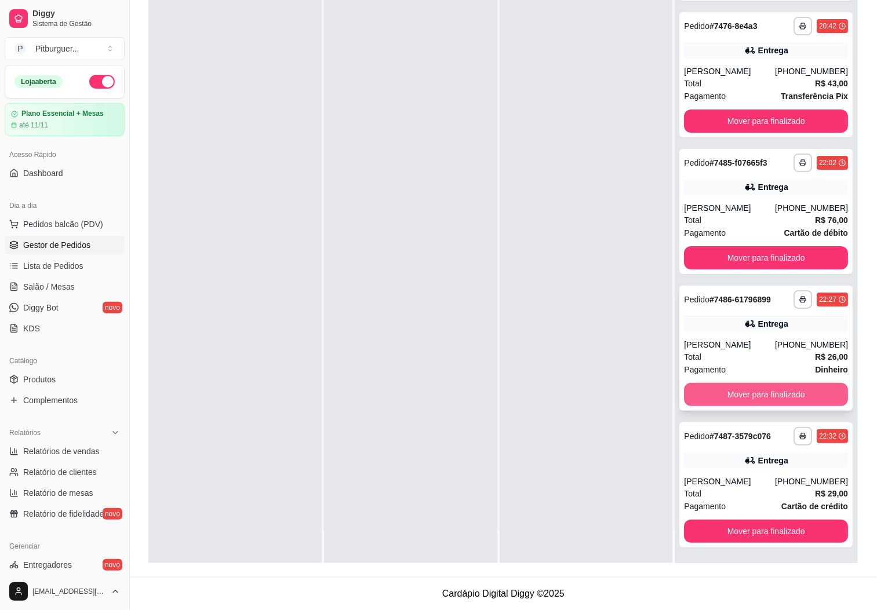
click at [749, 383] on button "Mover para finalizado" at bounding box center [766, 394] width 164 height 23
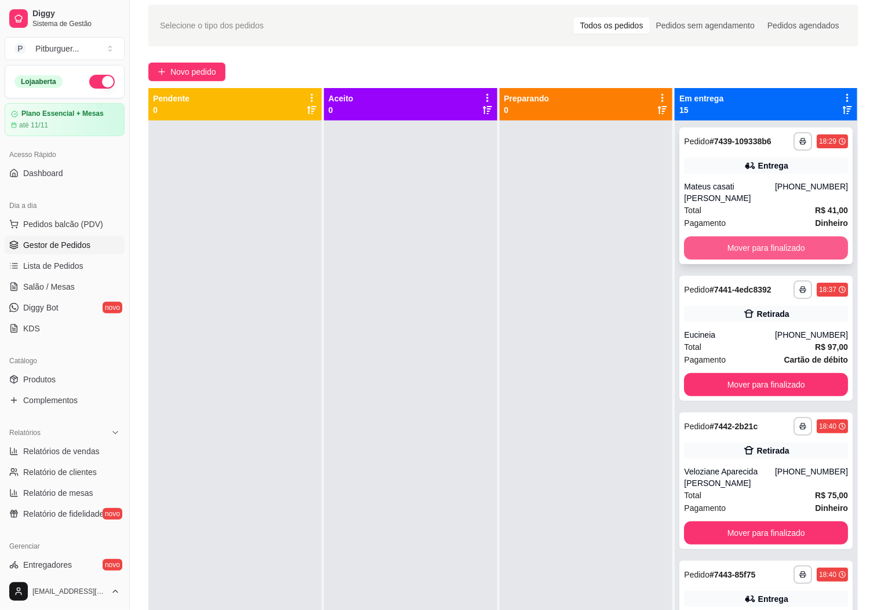
scroll to position [0, 0]
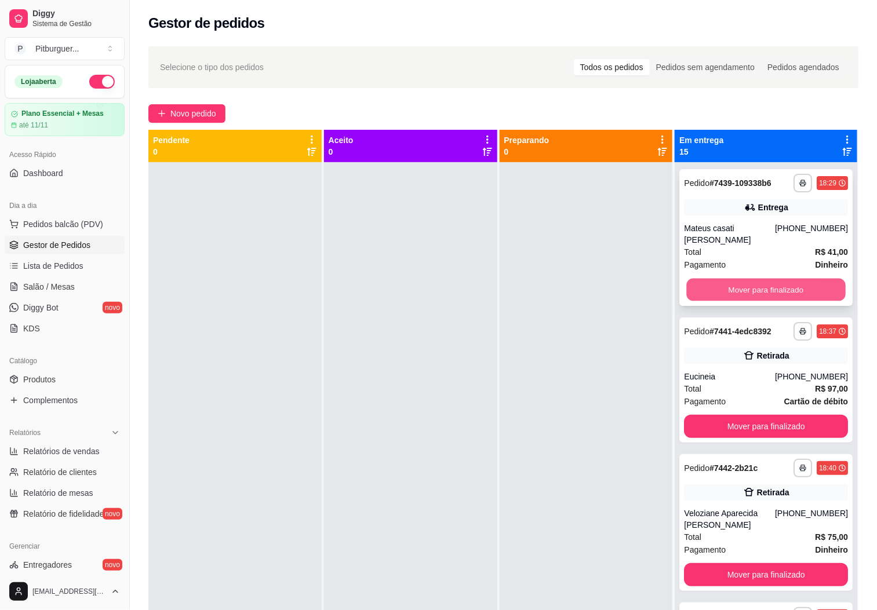
click at [762, 287] on button "Mover para finalizado" at bounding box center [766, 290] width 159 height 23
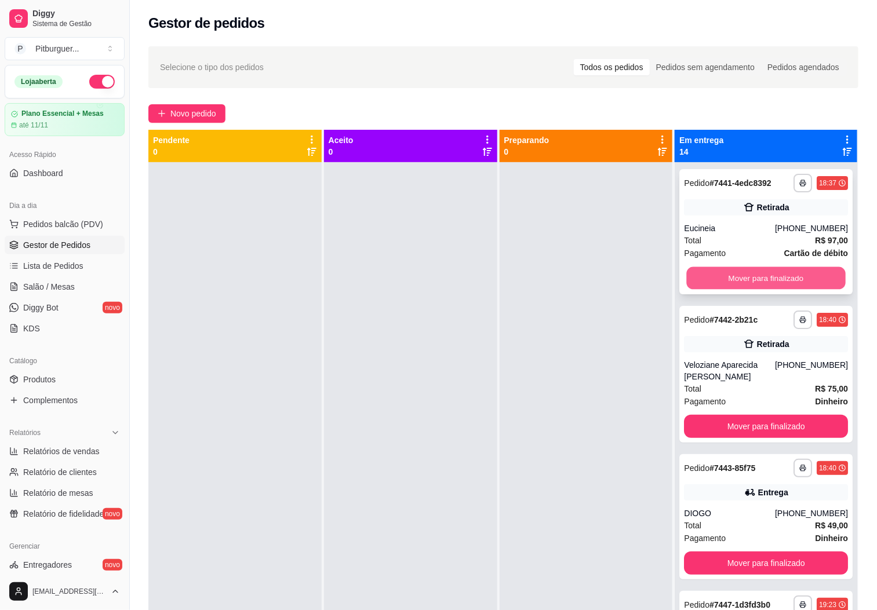
click at [763, 280] on button "Mover para finalizado" at bounding box center [766, 278] width 159 height 23
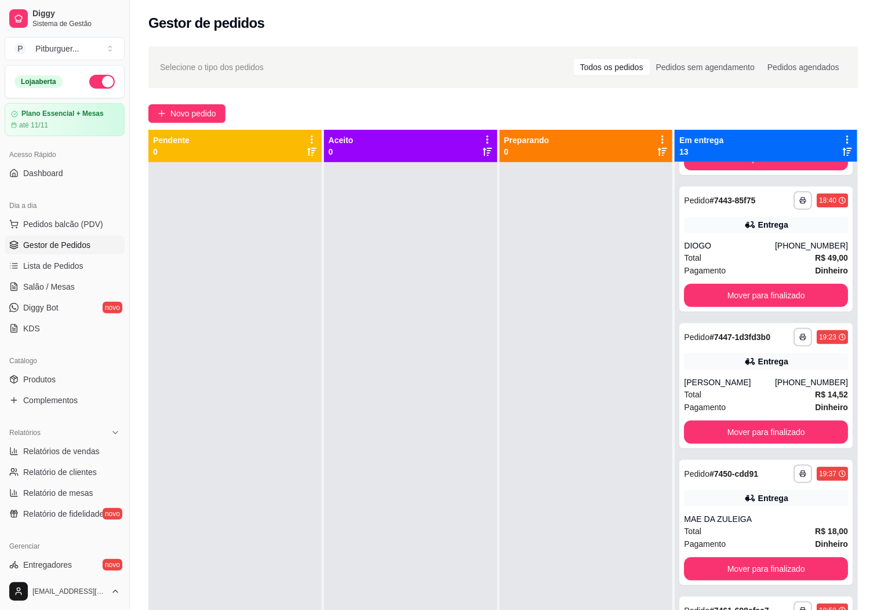
scroll to position [140, 0]
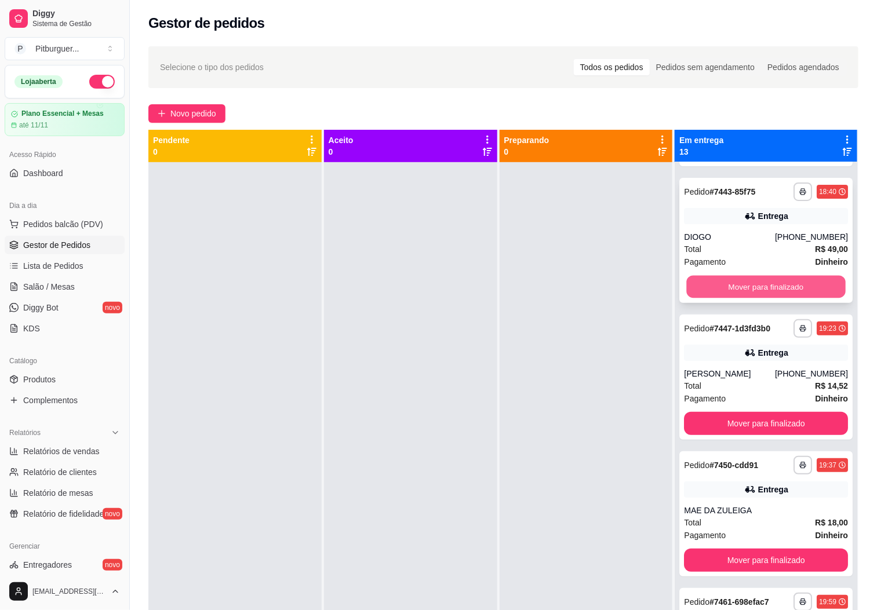
click at [755, 284] on button "Mover para finalizado" at bounding box center [766, 287] width 159 height 23
click at [741, 296] on button "Mover para finalizado" at bounding box center [766, 287] width 159 height 23
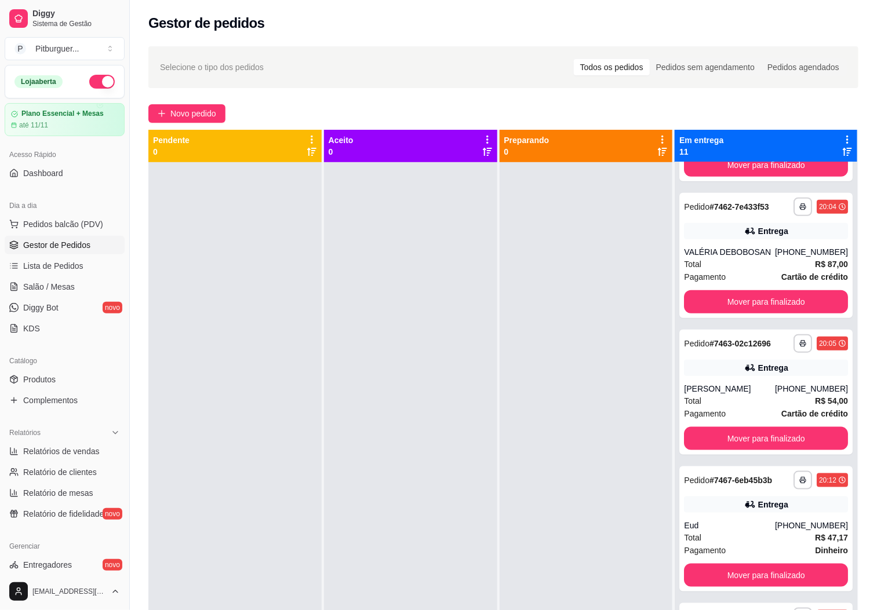
scroll to position [410, 0]
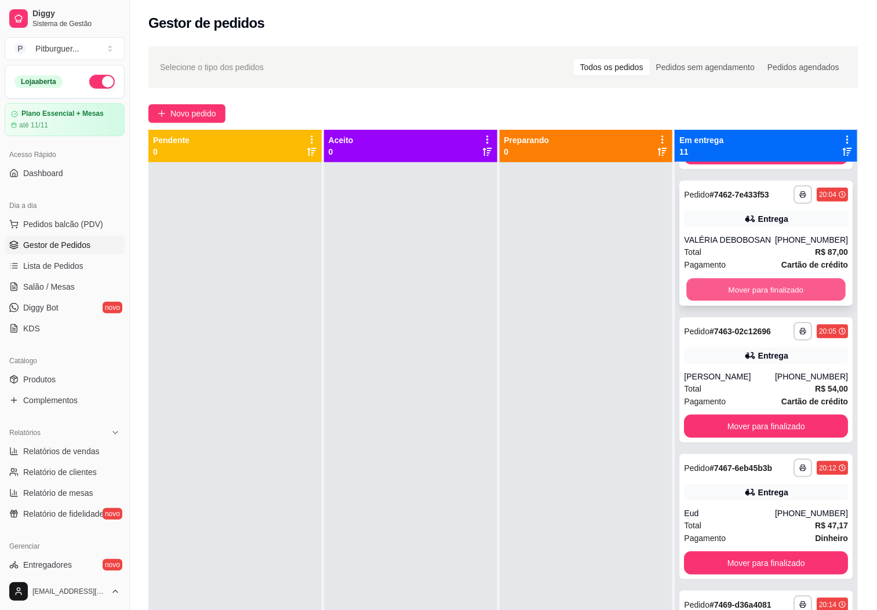
click at [735, 289] on button "Mover para finalizado" at bounding box center [766, 290] width 159 height 23
click at [736, 289] on button "Mover para finalizado" at bounding box center [766, 289] width 164 height 23
click at [743, 296] on button "Mover para finalizado" at bounding box center [766, 289] width 164 height 23
click at [745, 301] on button "Mover para finalizado" at bounding box center [766, 290] width 159 height 23
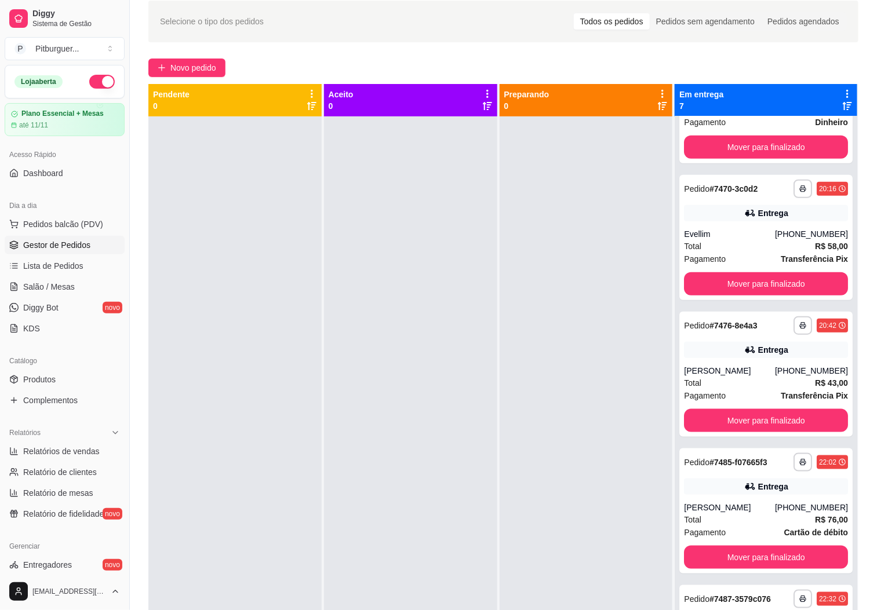
scroll to position [63, 0]
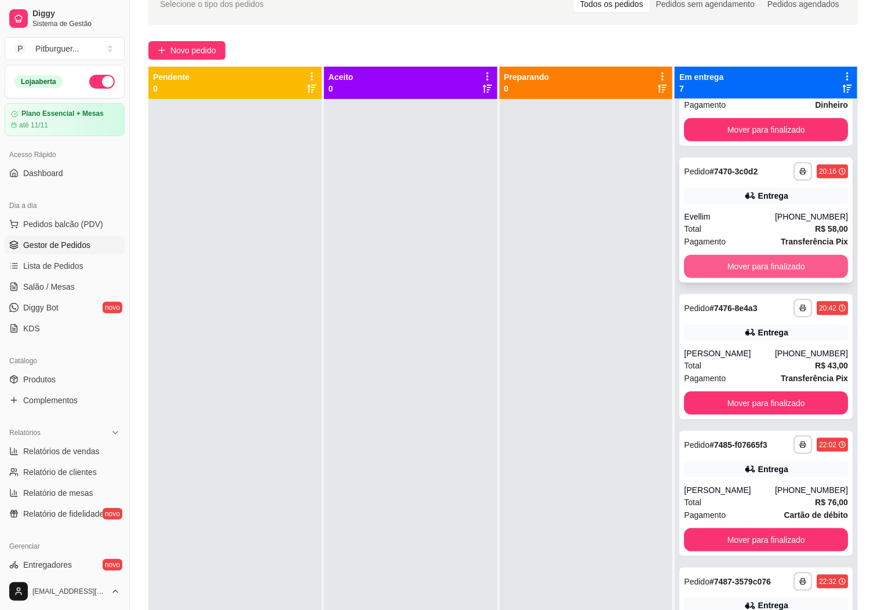
click at [750, 255] on button "Mover para finalizado" at bounding box center [766, 266] width 164 height 23
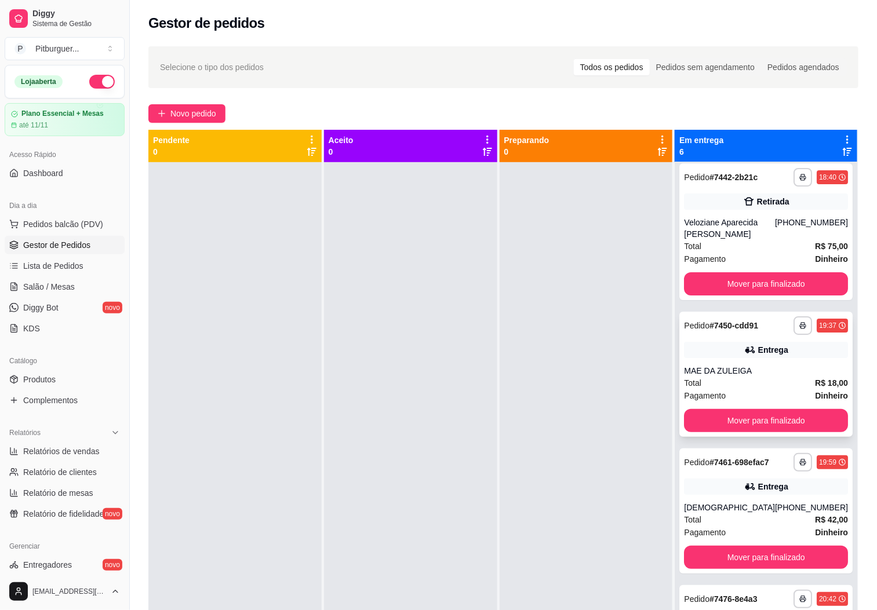
scroll to position [0, 0]
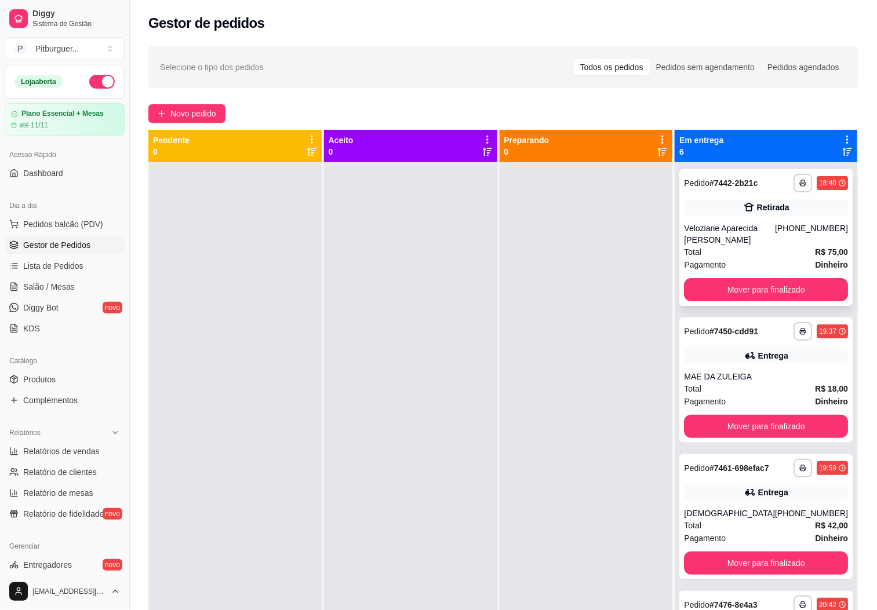
click at [694, 234] on div "Veloziane Aparecida [PERSON_NAME]" at bounding box center [729, 234] width 91 height 23
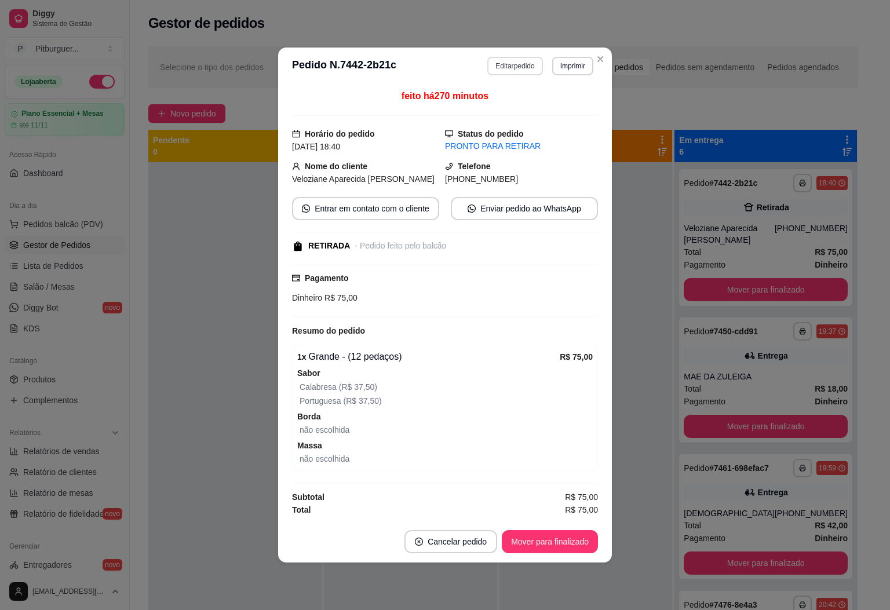
click at [529, 60] on button "Editar pedido" at bounding box center [514, 66] width 55 height 19
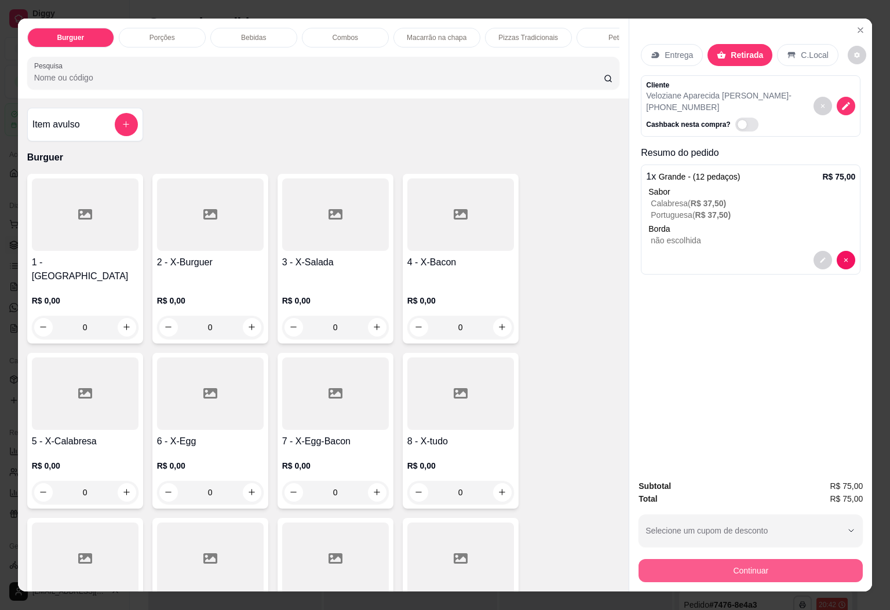
click at [734, 565] on button "Continuar" at bounding box center [751, 570] width 224 height 23
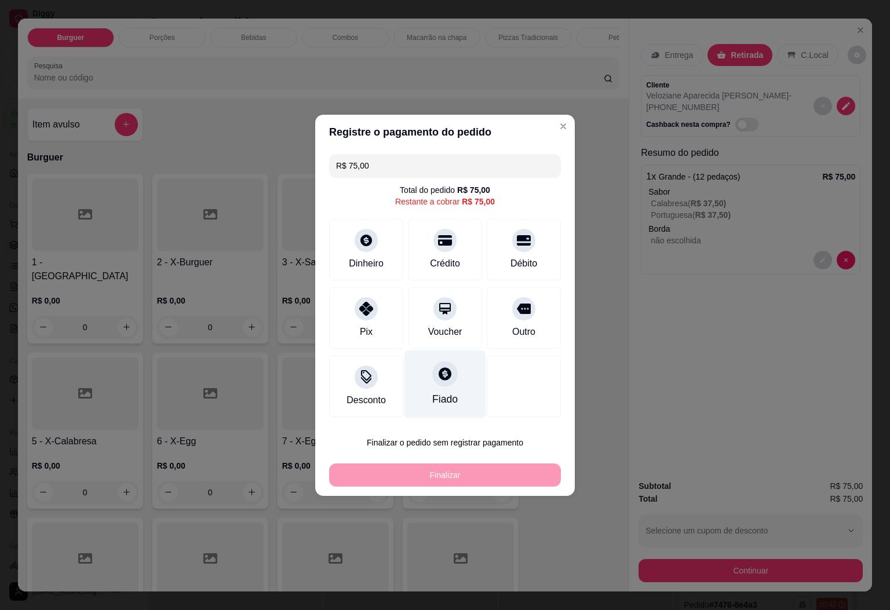
click at [454, 395] on div "Fiado" at bounding box center [446, 384] width 82 height 68
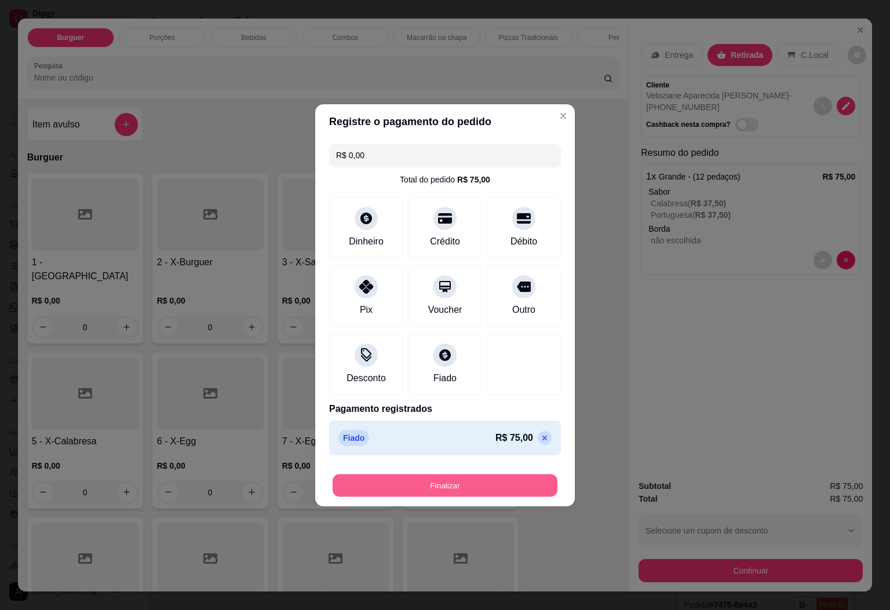
click at [491, 485] on button "Finalizar" at bounding box center [445, 485] width 225 height 23
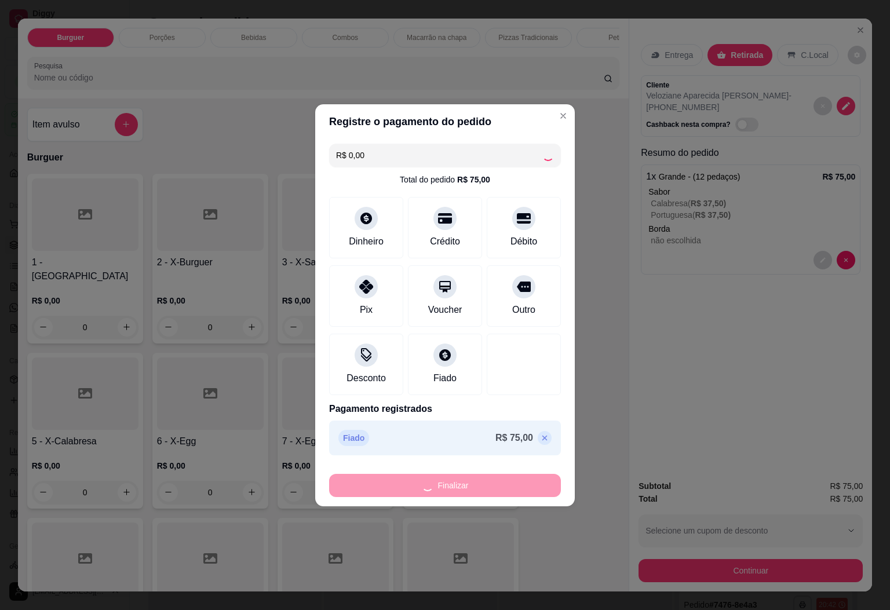
type input "-R$ 75,00"
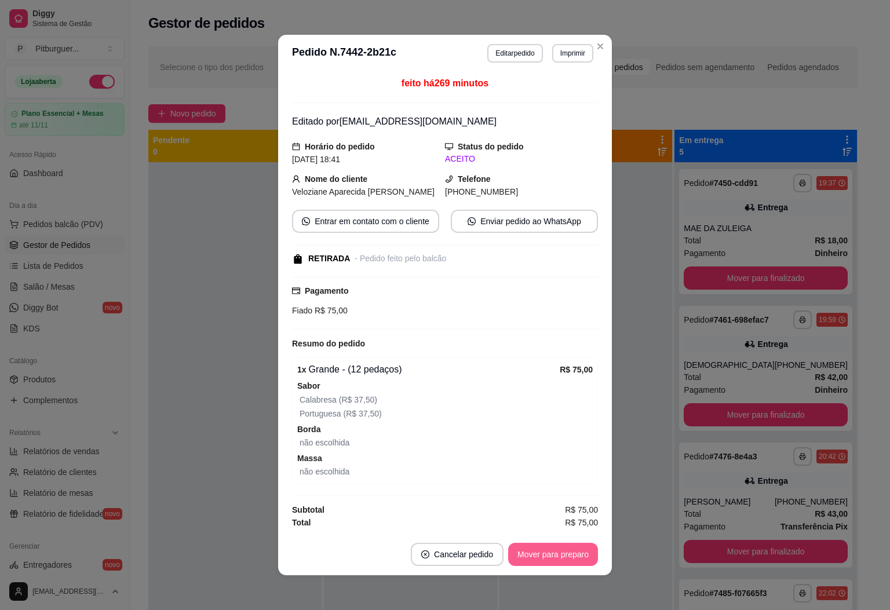
click at [548, 566] on button "Mover para preparo" at bounding box center [553, 554] width 90 height 23
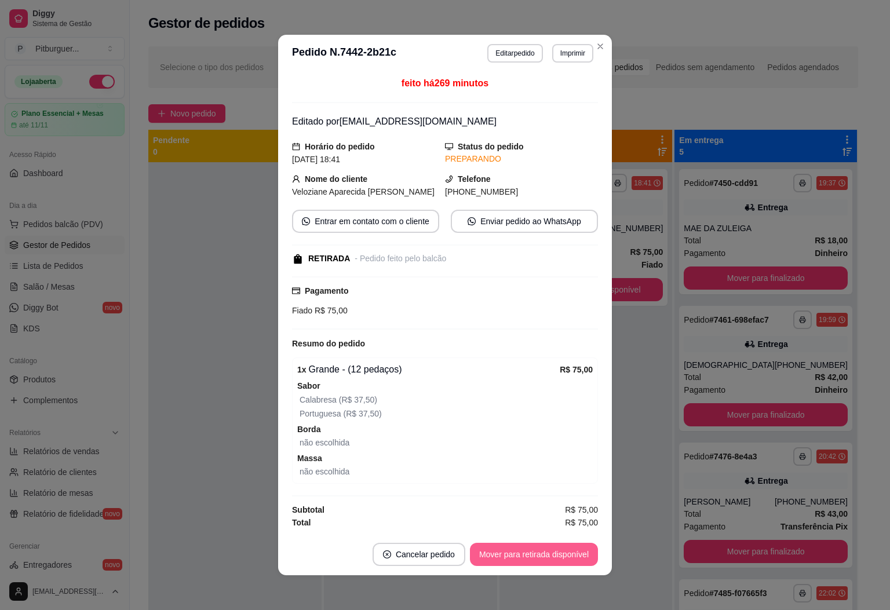
click at [555, 555] on button "Mover para retirada disponível" at bounding box center [534, 554] width 128 height 23
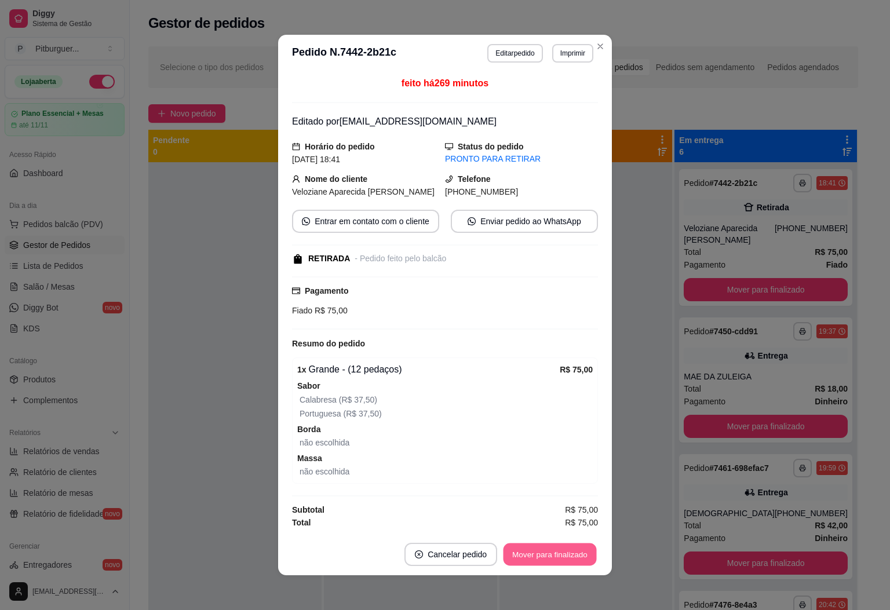
click at [555, 555] on button "Mover para finalizado" at bounding box center [550, 555] width 93 height 23
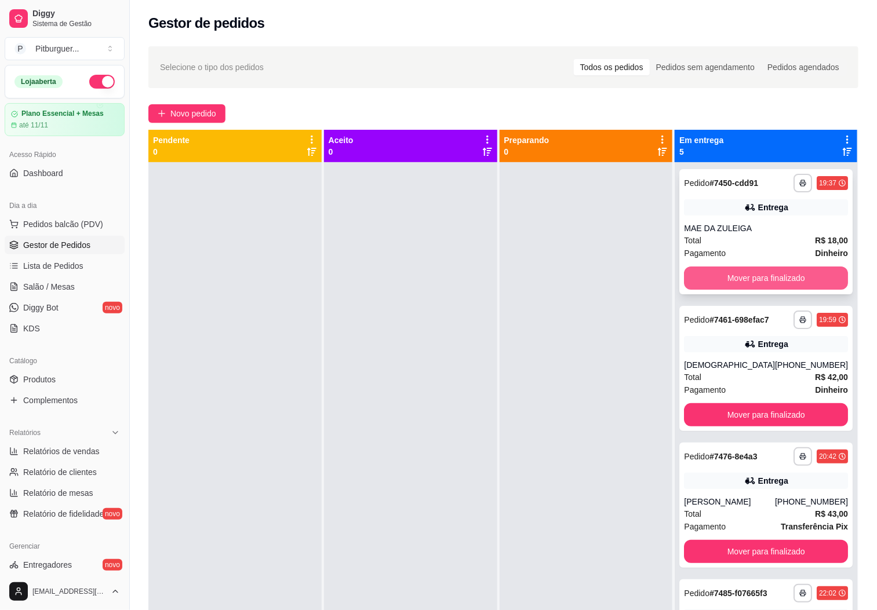
click at [785, 277] on button "Mover para finalizado" at bounding box center [766, 278] width 164 height 23
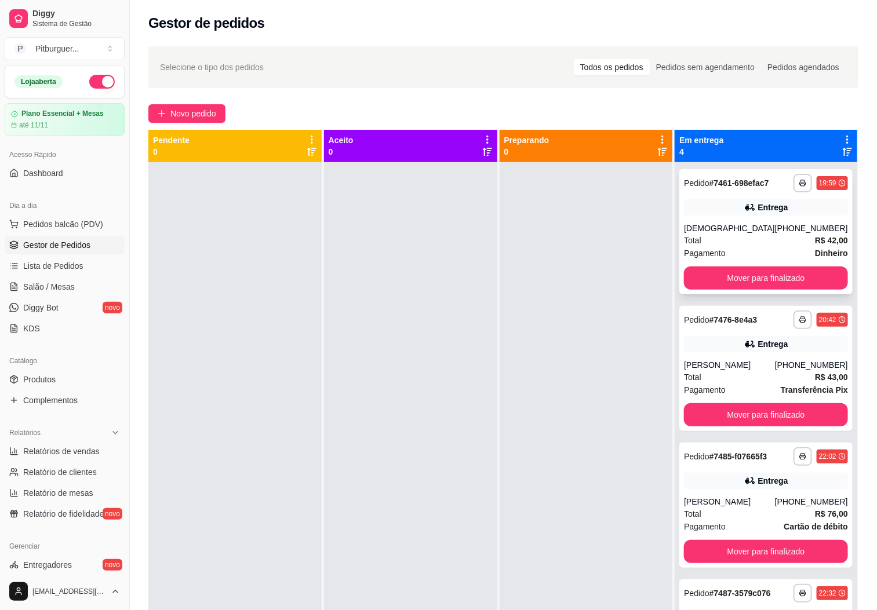
click at [760, 237] on div "Total R$ 42,00" at bounding box center [766, 240] width 164 height 13
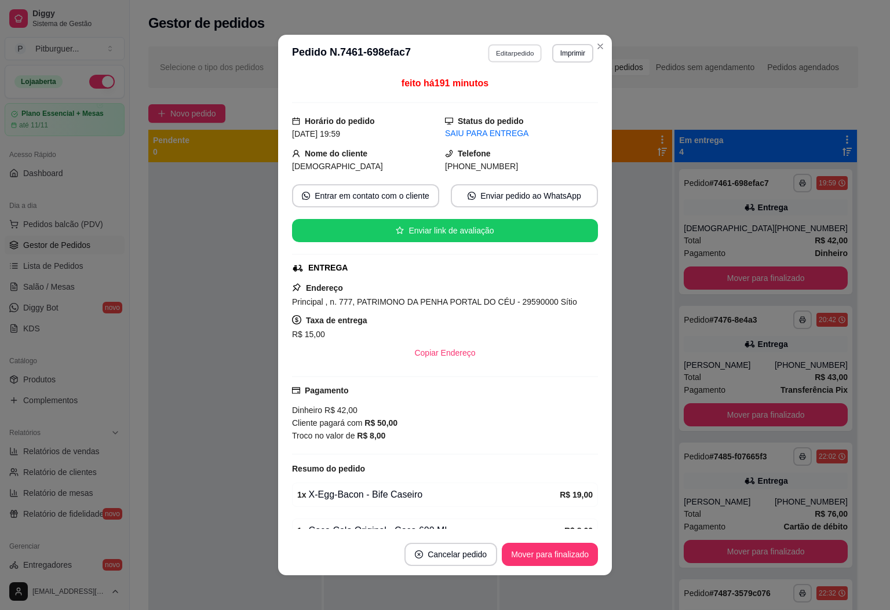
click at [523, 58] on button "Editar pedido" at bounding box center [516, 53] width 54 height 18
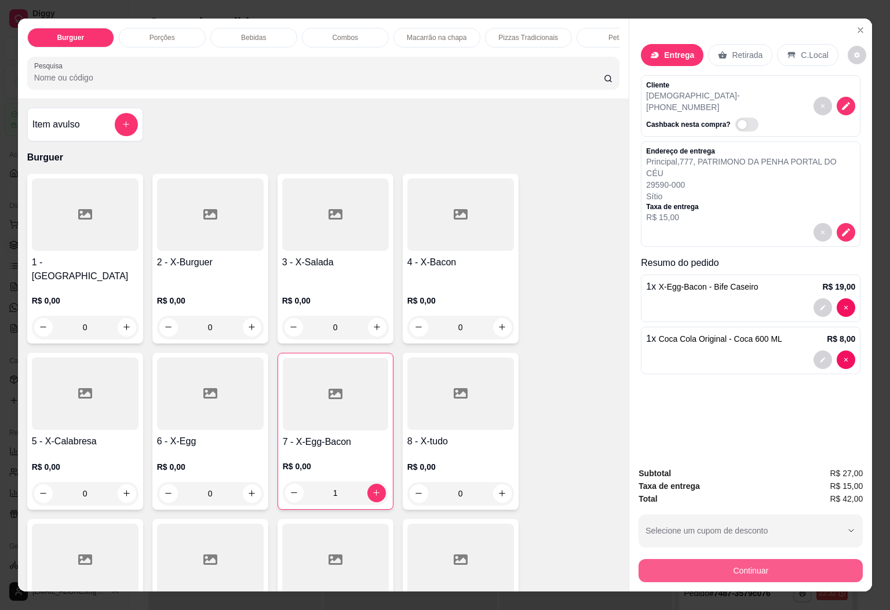
click at [737, 567] on button "Continuar" at bounding box center [751, 570] width 224 height 23
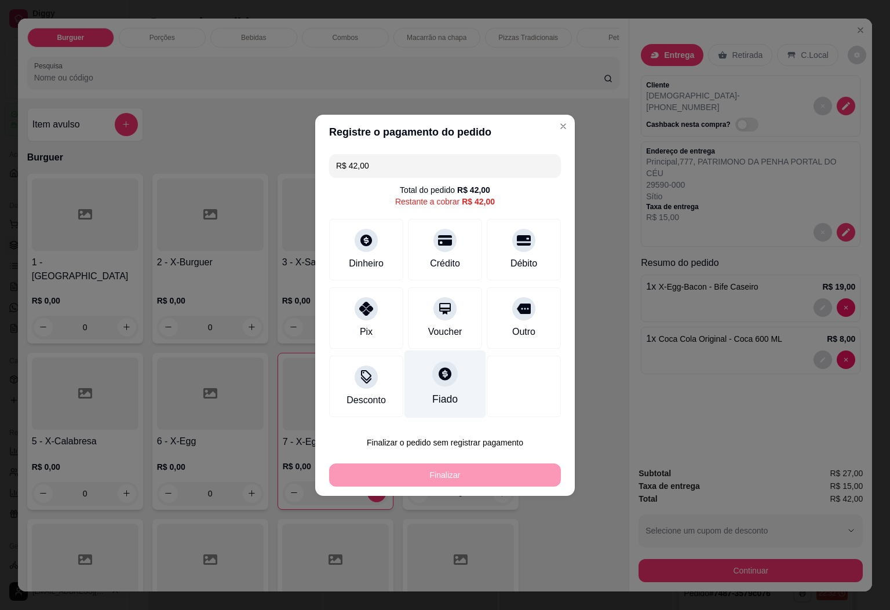
click at [445, 394] on div "Fiado" at bounding box center [444, 399] width 25 height 15
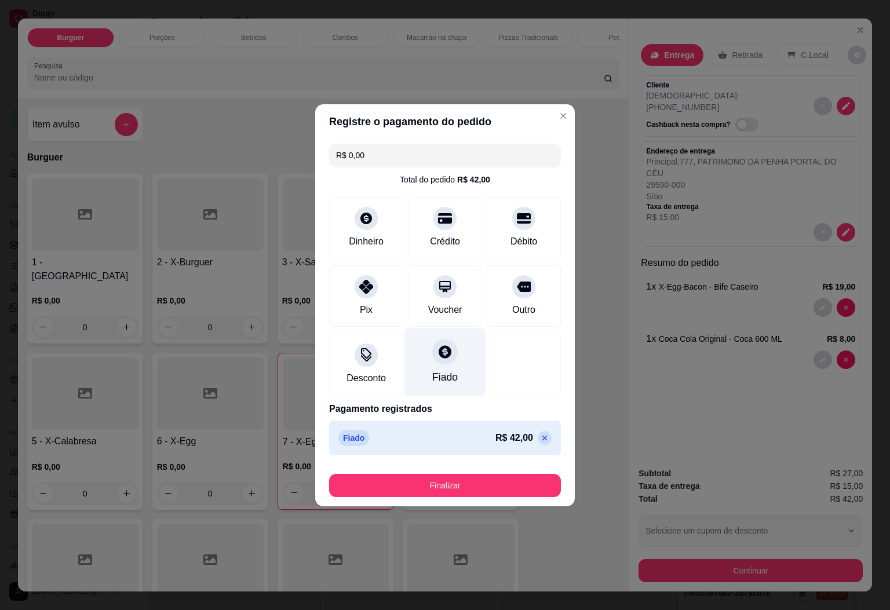
type input "R$ 0,00"
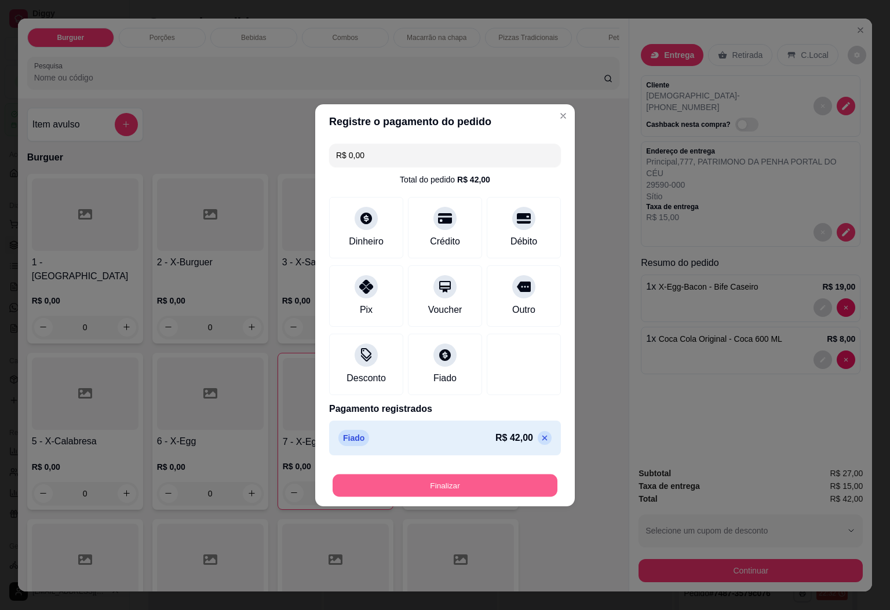
click at [468, 491] on button "Finalizar" at bounding box center [445, 485] width 225 height 23
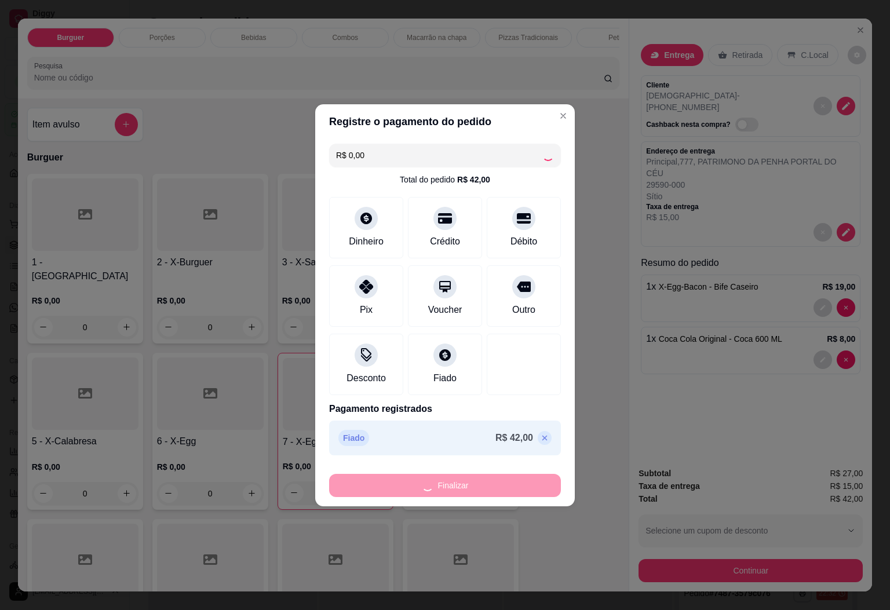
type input "0"
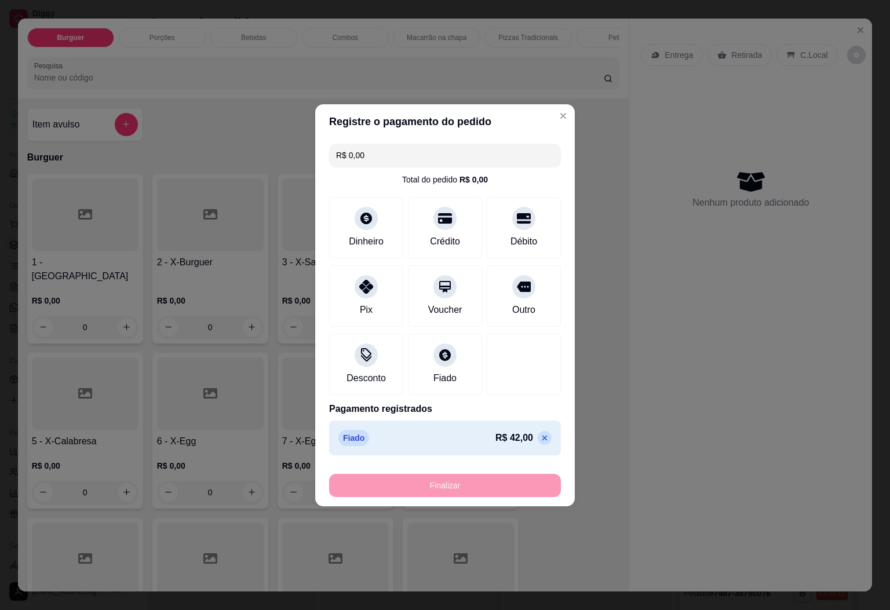
type input "-R$ 42,00"
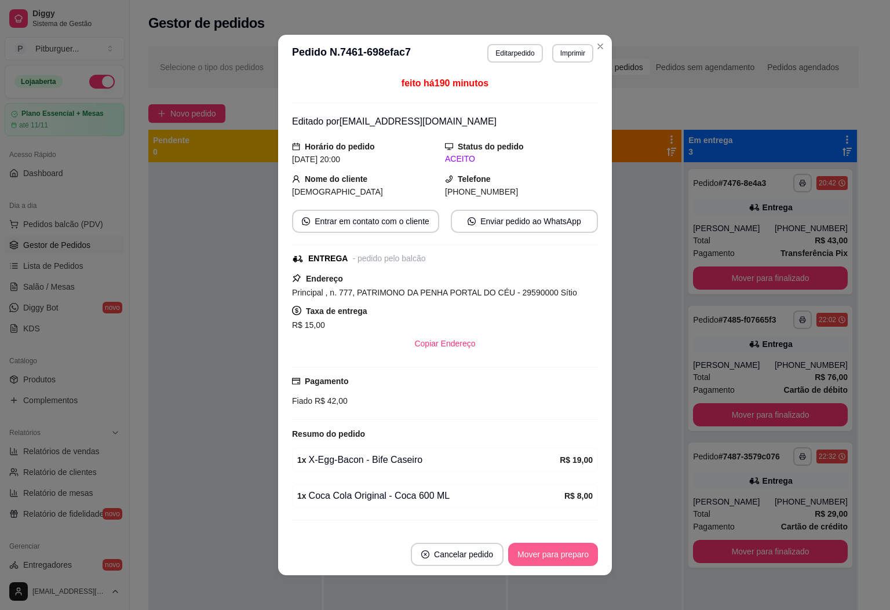
click at [556, 552] on button "Mover para preparo" at bounding box center [553, 554] width 90 height 23
click at [556, 552] on button "Mover para entrega" at bounding box center [553, 555] width 87 height 23
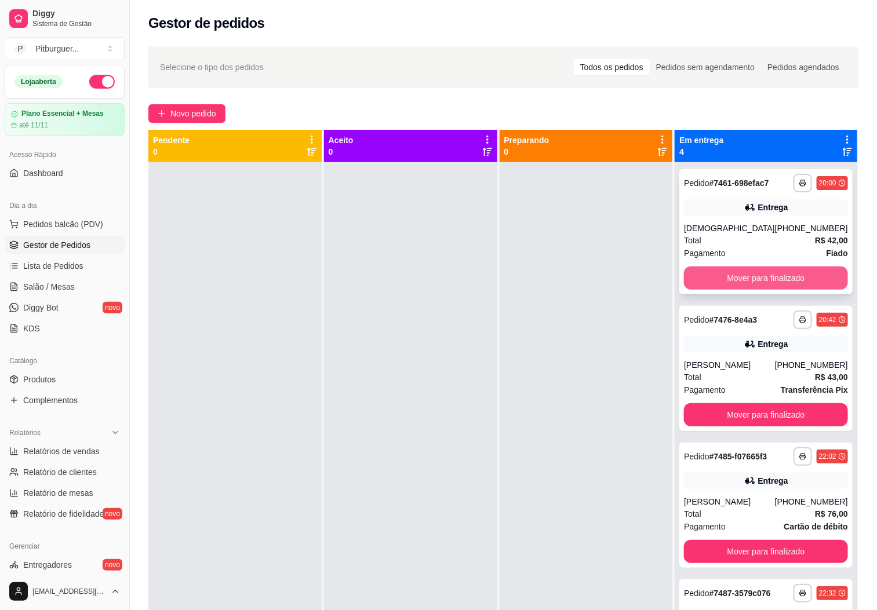
click at [738, 280] on button "Mover para finalizado" at bounding box center [766, 278] width 164 height 23
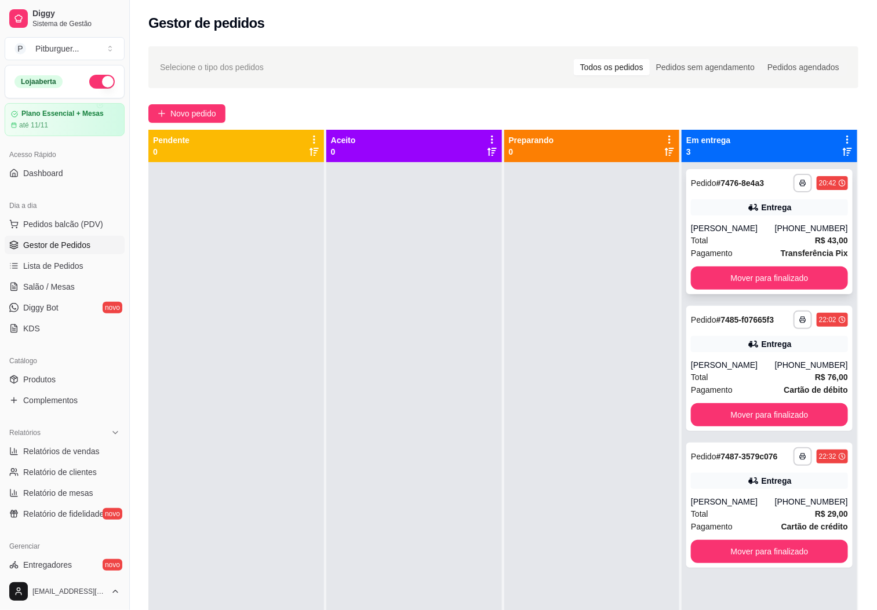
click at [731, 228] on div "[PERSON_NAME]" at bounding box center [733, 229] width 84 height 12
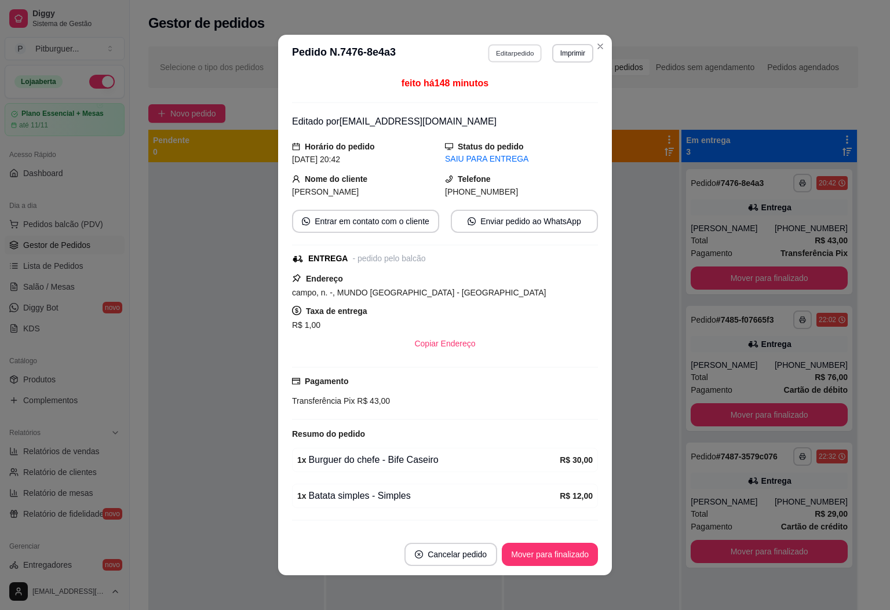
click at [520, 54] on button "Editar pedido" at bounding box center [516, 53] width 54 height 18
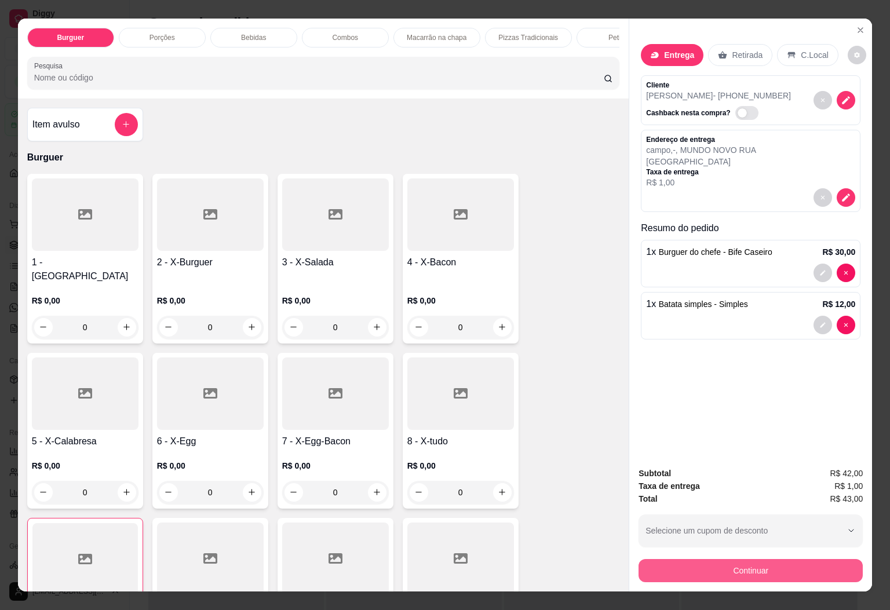
click at [706, 565] on button "Continuar" at bounding box center [751, 570] width 224 height 23
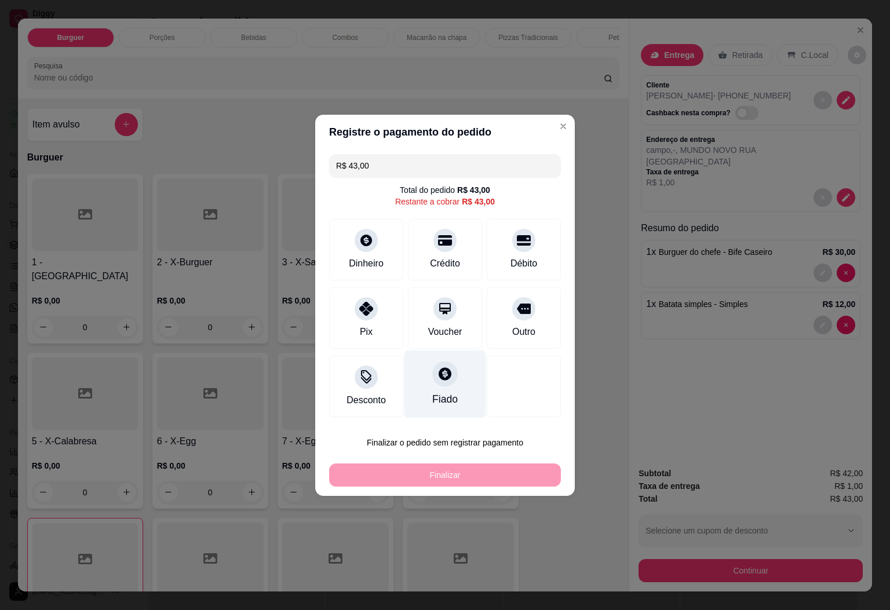
click at [461, 392] on div "Fiado" at bounding box center [446, 384] width 82 height 68
type input "R$ 0,00"
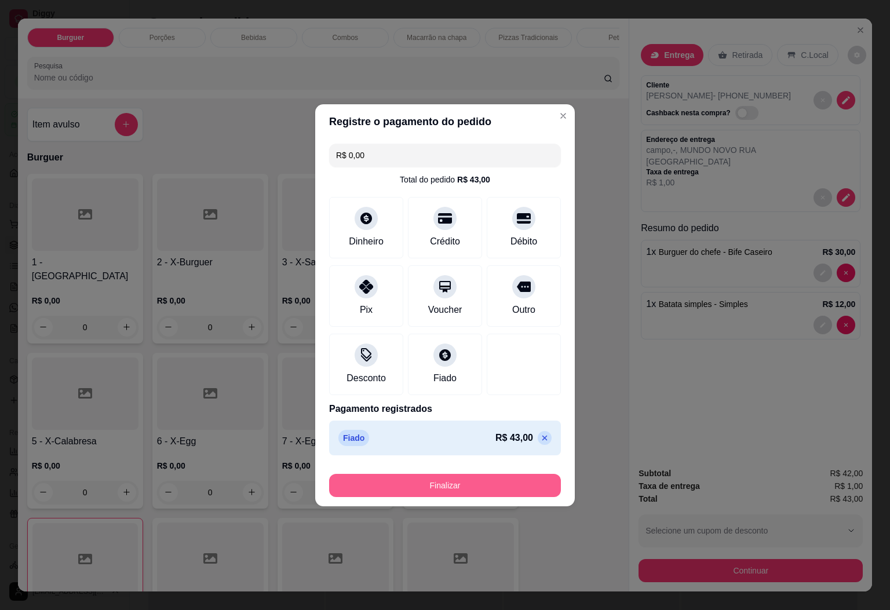
click at [496, 494] on button "Finalizar" at bounding box center [445, 485] width 232 height 23
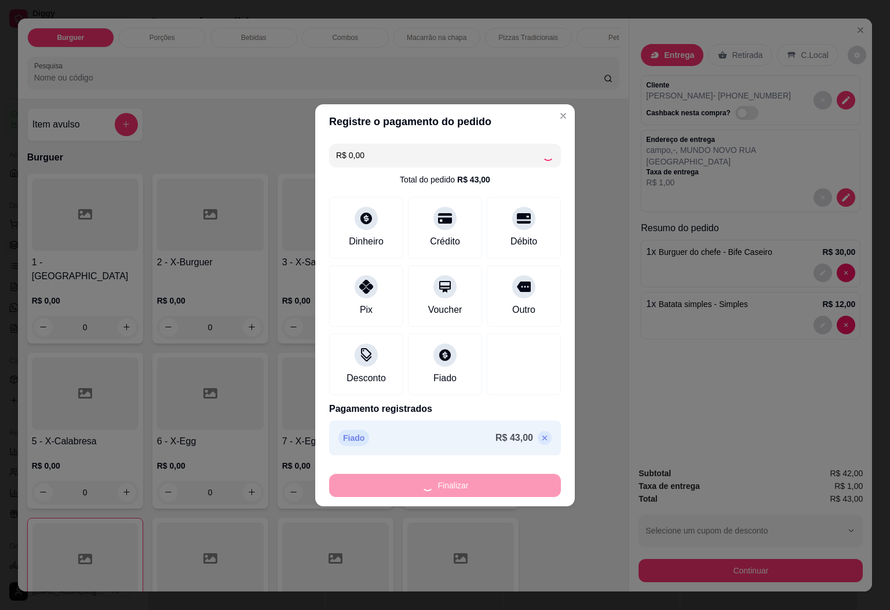
type input "0"
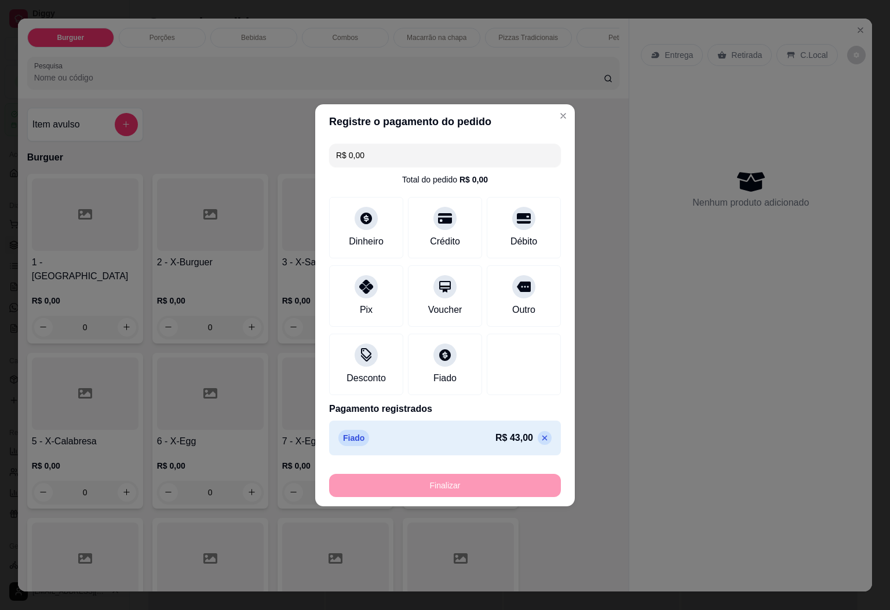
type input "-R$ 43,00"
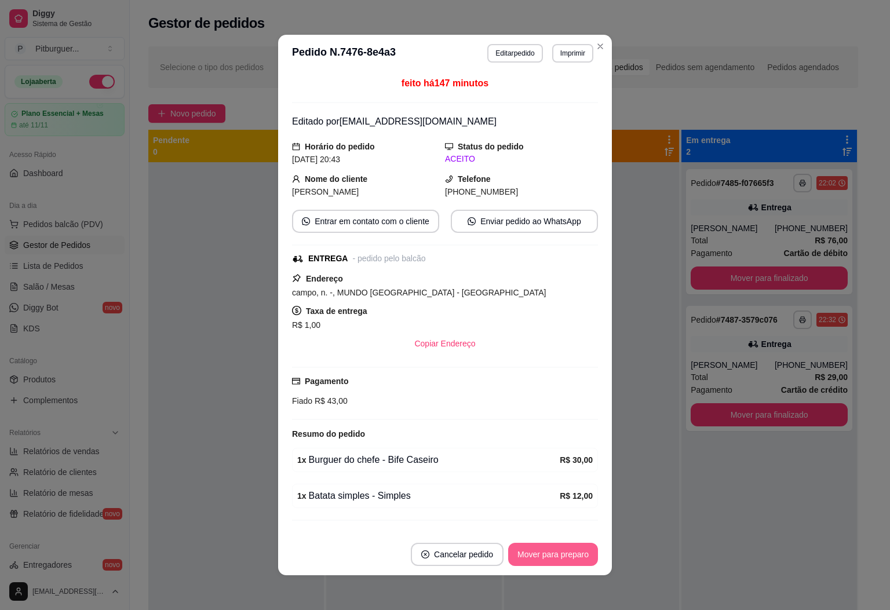
click at [546, 555] on button "Mover para preparo" at bounding box center [553, 554] width 90 height 23
click at [546, 555] on button "Mover para entrega" at bounding box center [553, 554] width 89 height 23
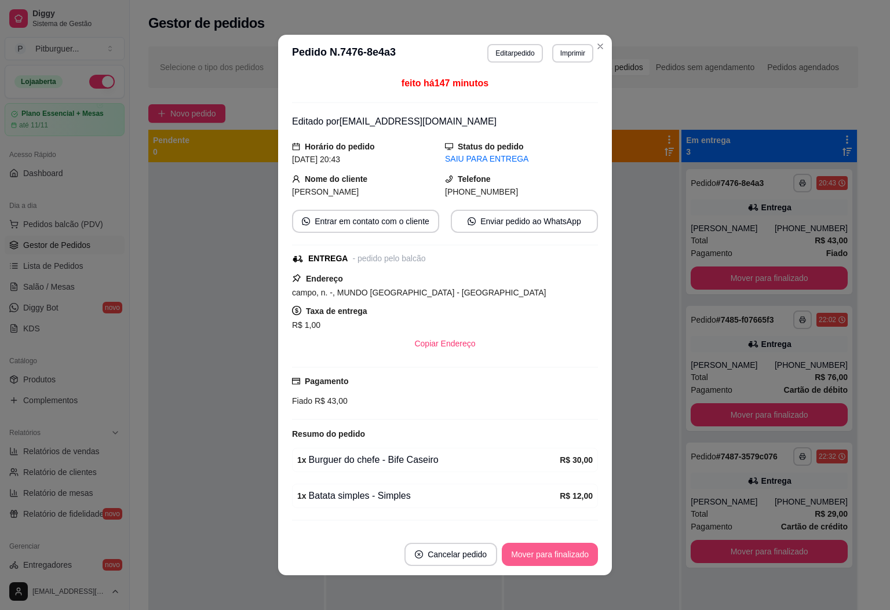
click at [550, 553] on button "Mover para finalizado" at bounding box center [550, 554] width 96 height 23
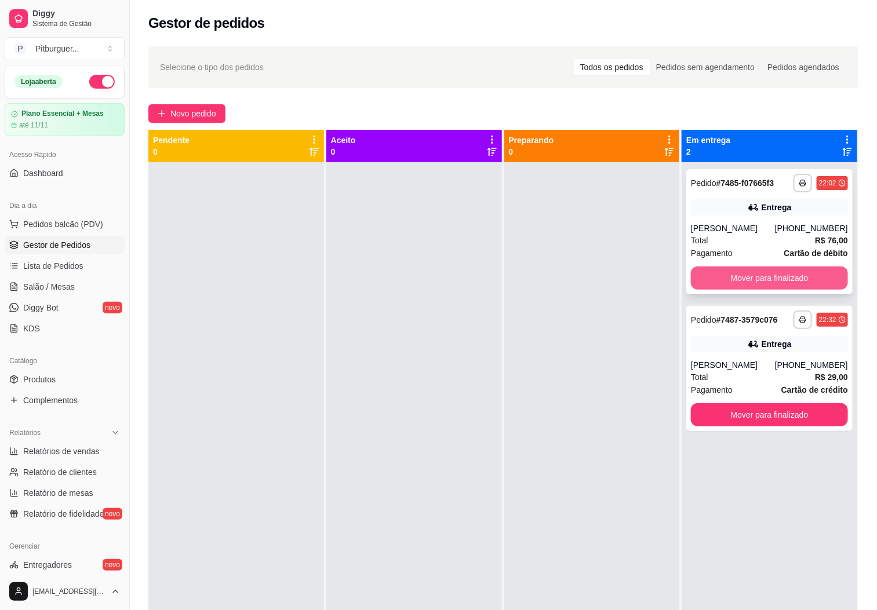
click at [734, 280] on button "Mover para finalizado" at bounding box center [769, 278] width 157 height 23
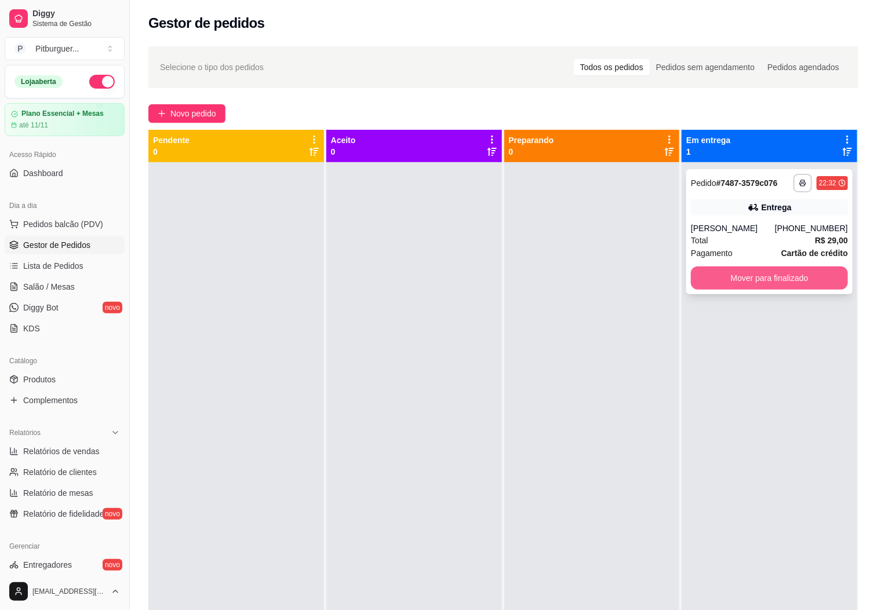
click at [739, 272] on button "Mover para finalizado" at bounding box center [769, 278] width 157 height 23
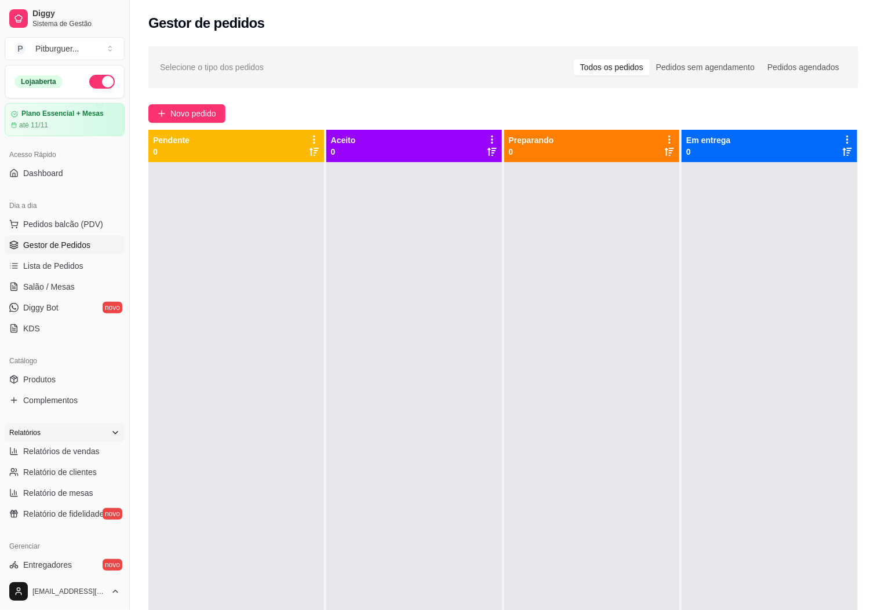
click at [50, 439] on div "Relatórios" at bounding box center [65, 433] width 120 height 19
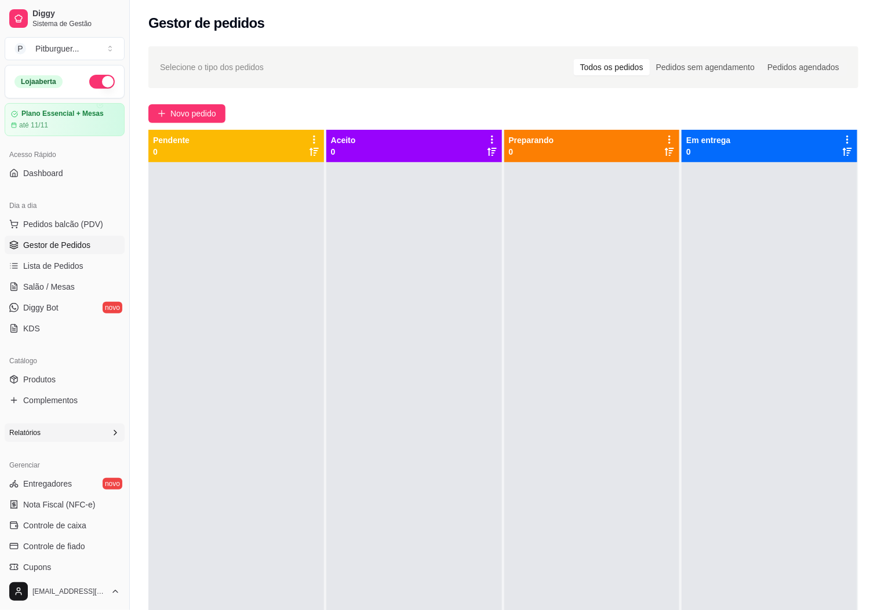
click at [63, 435] on div "Relatórios" at bounding box center [65, 433] width 120 height 19
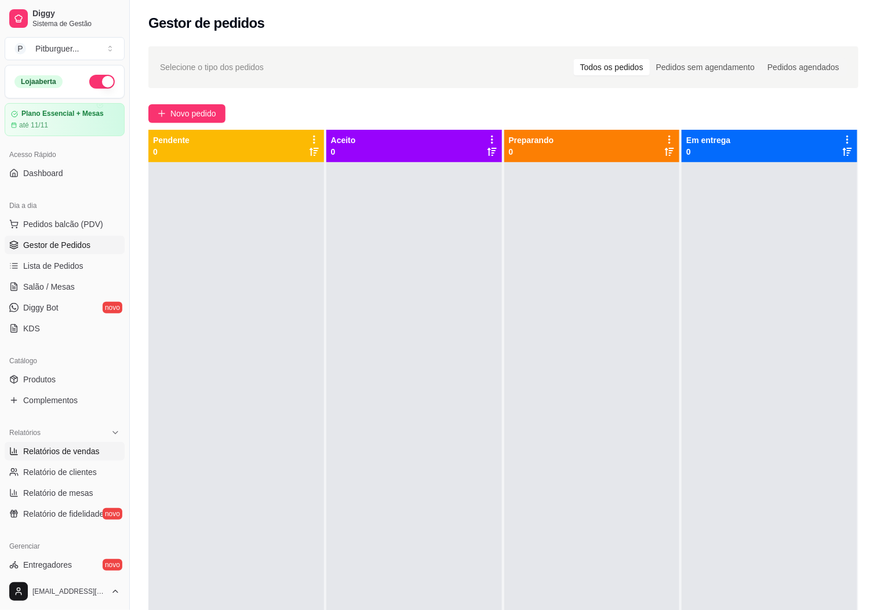
click at [56, 454] on span "Relatórios de vendas" at bounding box center [61, 452] width 76 height 12
select select "ALL"
select select "0"
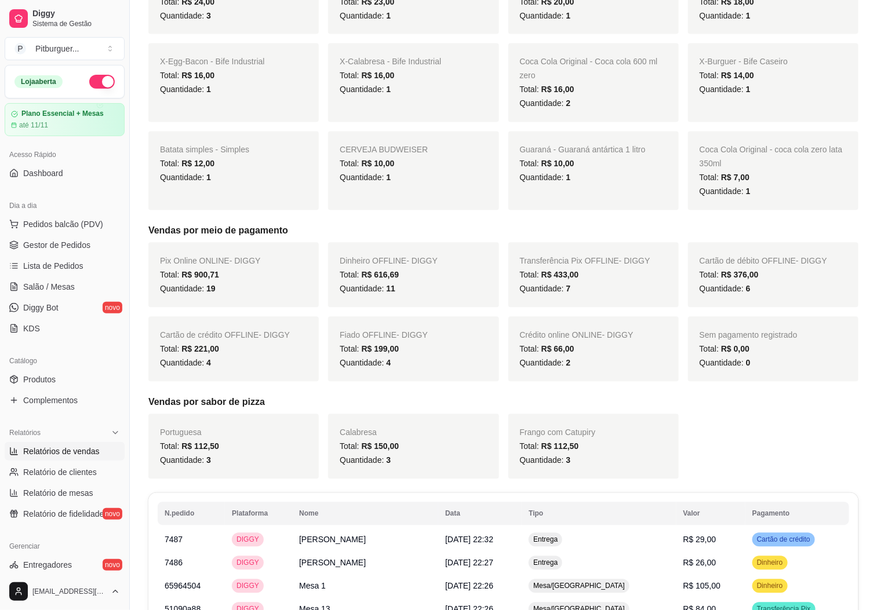
scroll to position [862, 0]
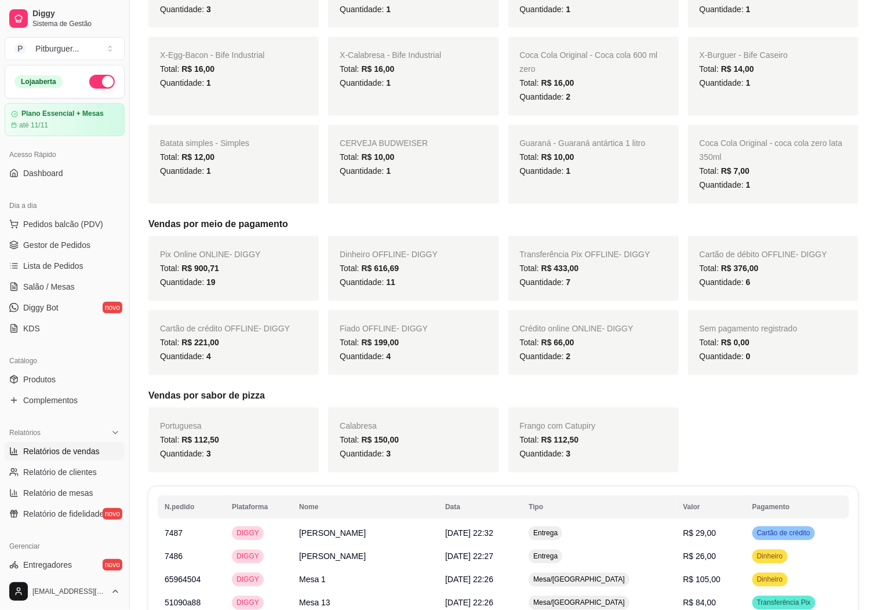
drag, startPoint x: 567, startPoint y: 259, endPoint x: 615, endPoint y: 258, distance: 48.1
click at [615, 258] on span "Transferência Pix OFFLINE - DIGGY" at bounding box center [585, 254] width 130 height 9
drag, startPoint x: 600, startPoint y: 274, endPoint x: 546, endPoint y: 265, distance: 54.6
click at [546, 265] on div "Total: R$ 433,00" at bounding box center [593, 269] width 147 height 14
drag, startPoint x: 410, startPoint y: 268, endPoint x: 374, endPoint y: 275, distance: 36.6
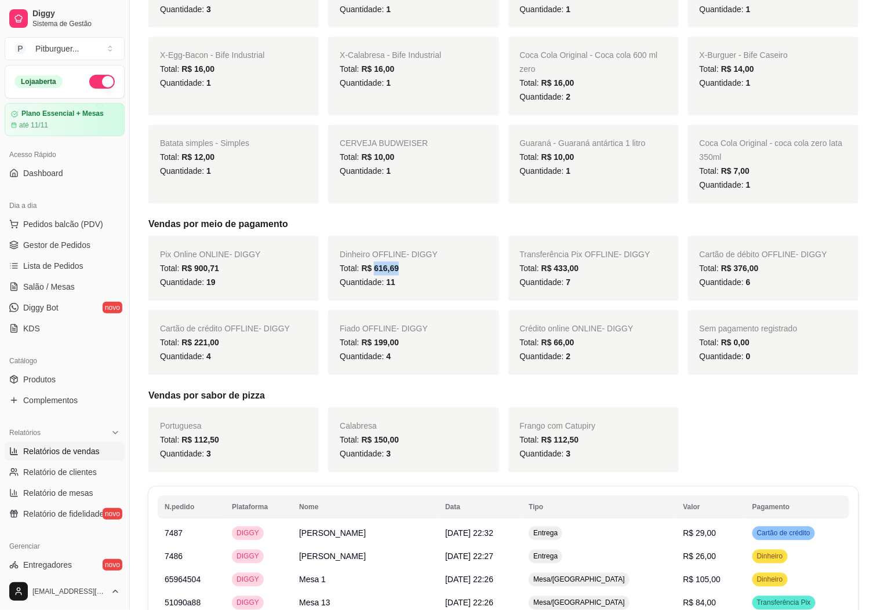
click at [374, 275] on div "Total: R$ 616,69" at bounding box center [413, 269] width 147 height 14
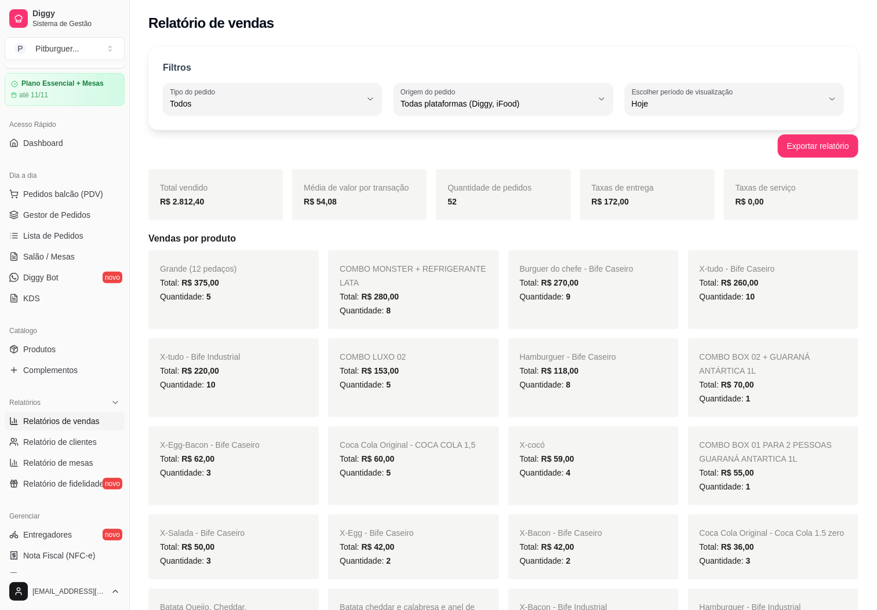
scroll to position [0, 0]
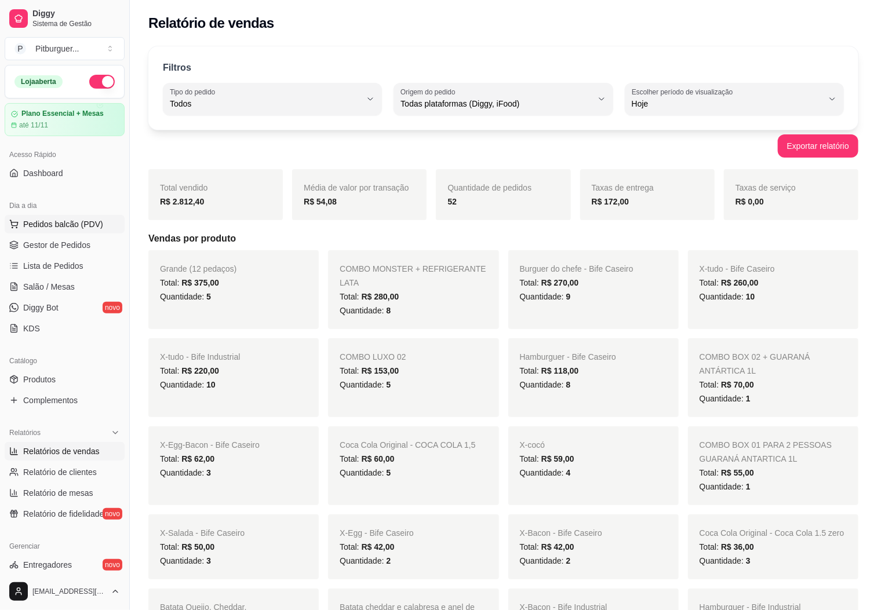
click at [79, 230] on span "Pedidos balcão (PDV)" at bounding box center [63, 224] width 80 height 12
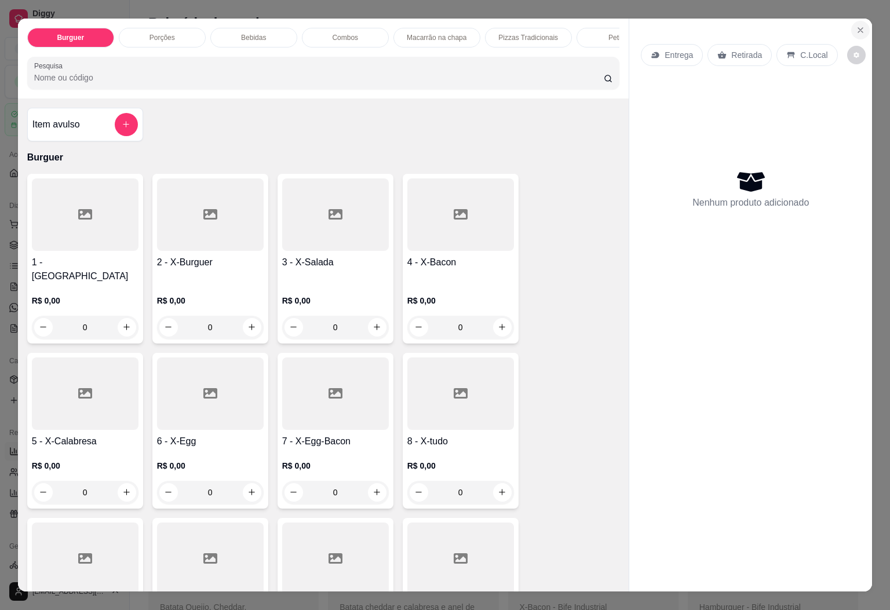
click at [851, 21] on button "Close" at bounding box center [860, 30] width 19 height 19
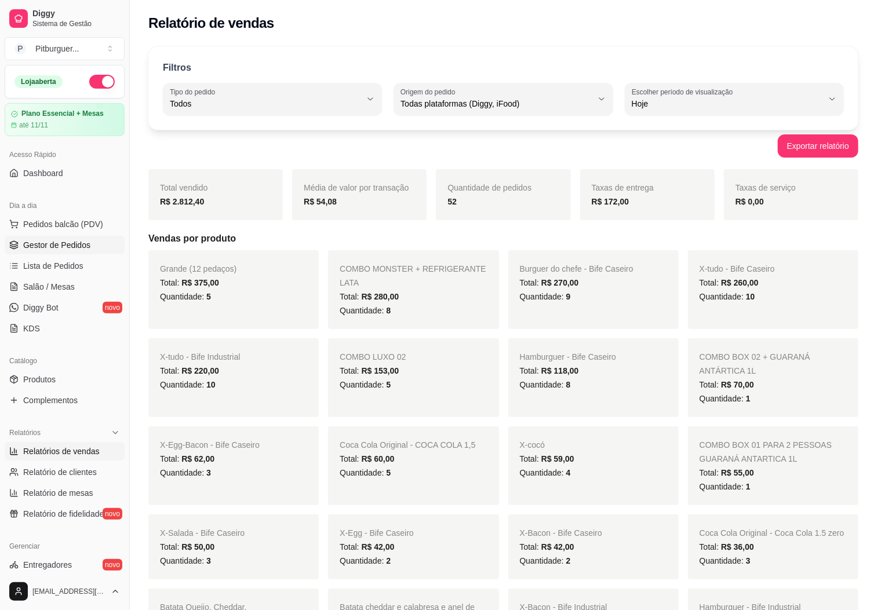
click at [49, 253] on link "Gestor de Pedidos" at bounding box center [65, 245] width 120 height 19
